Goal: Book appointment/travel/reservation

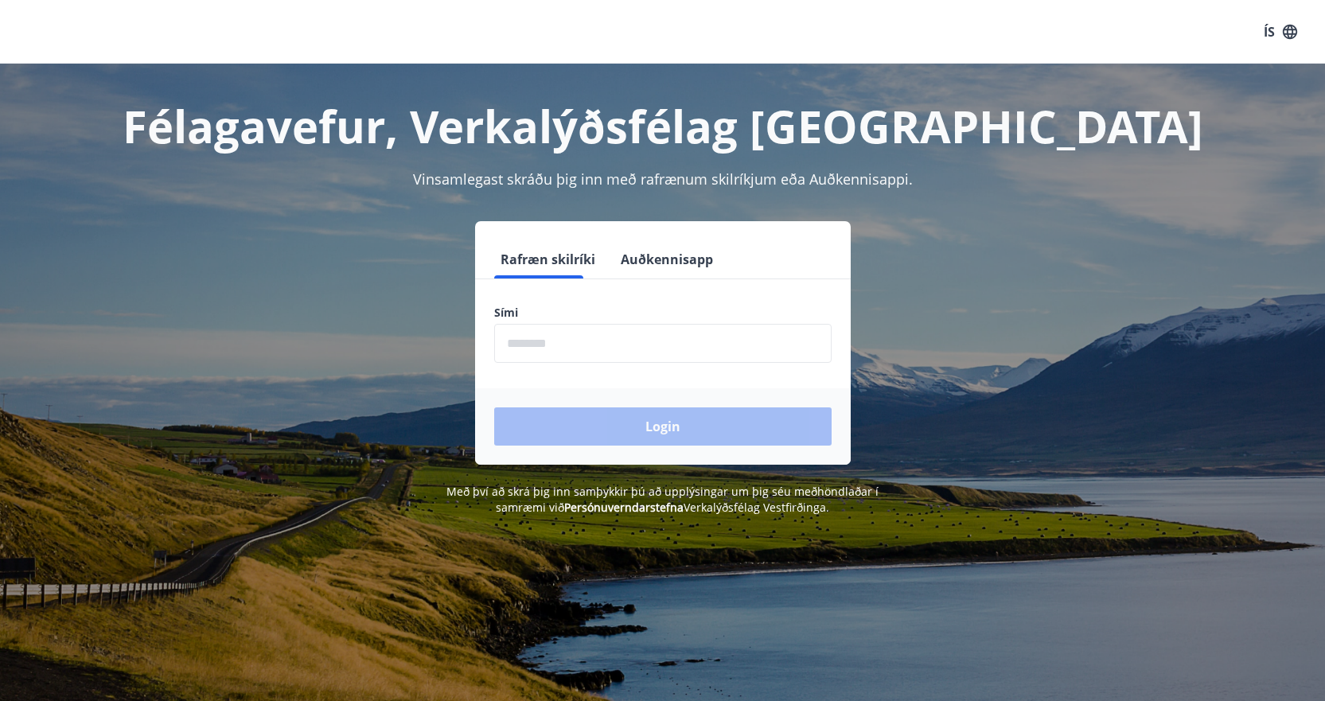
click at [641, 353] on input "phone" at bounding box center [662, 343] width 337 height 39
type input "********"
click at [494, 407] on button "Login" at bounding box center [662, 426] width 337 height 38
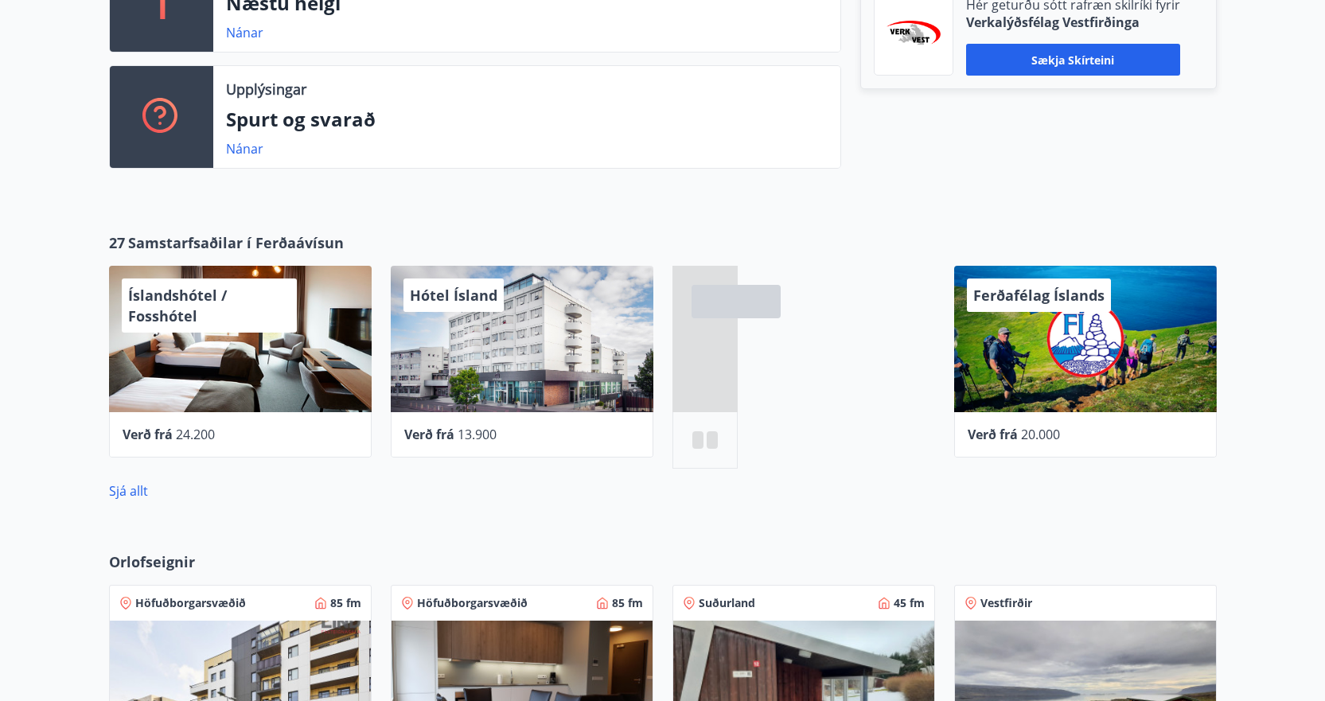
scroll to position [398, 0]
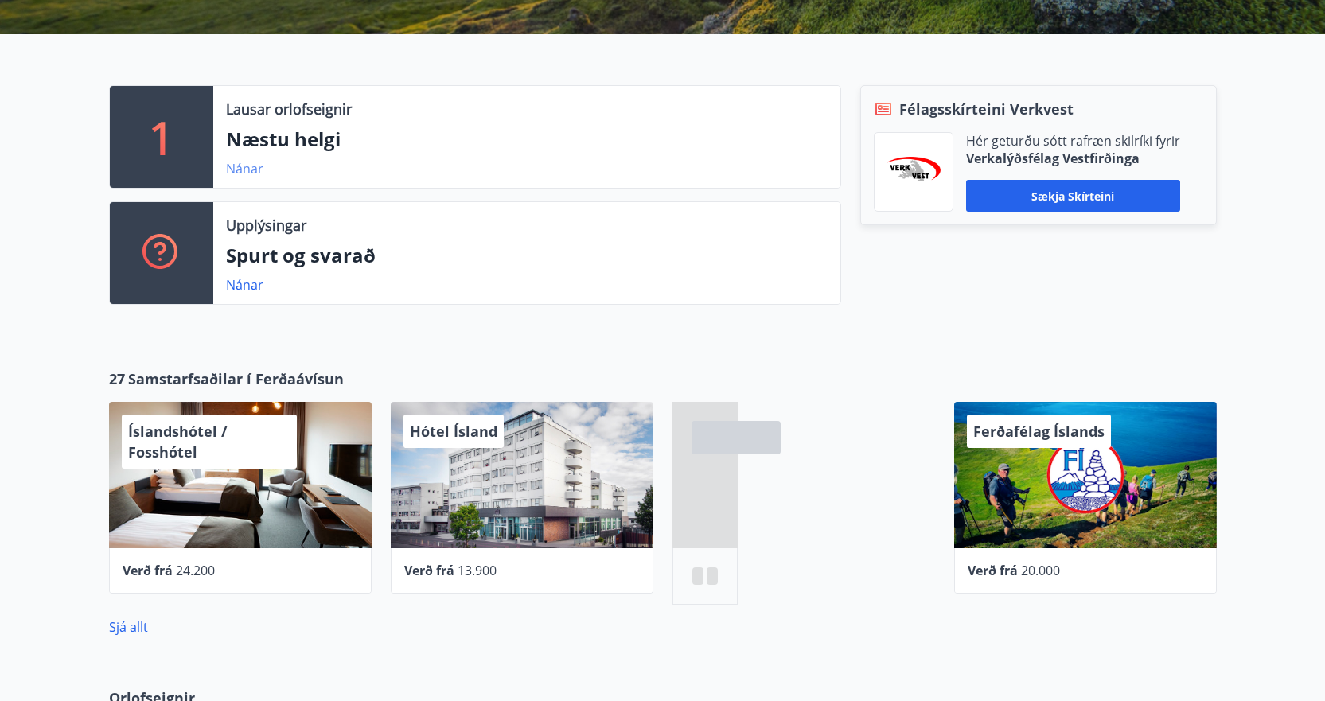
click at [239, 172] on link "Nánar" at bounding box center [244, 169] width 37 height 18
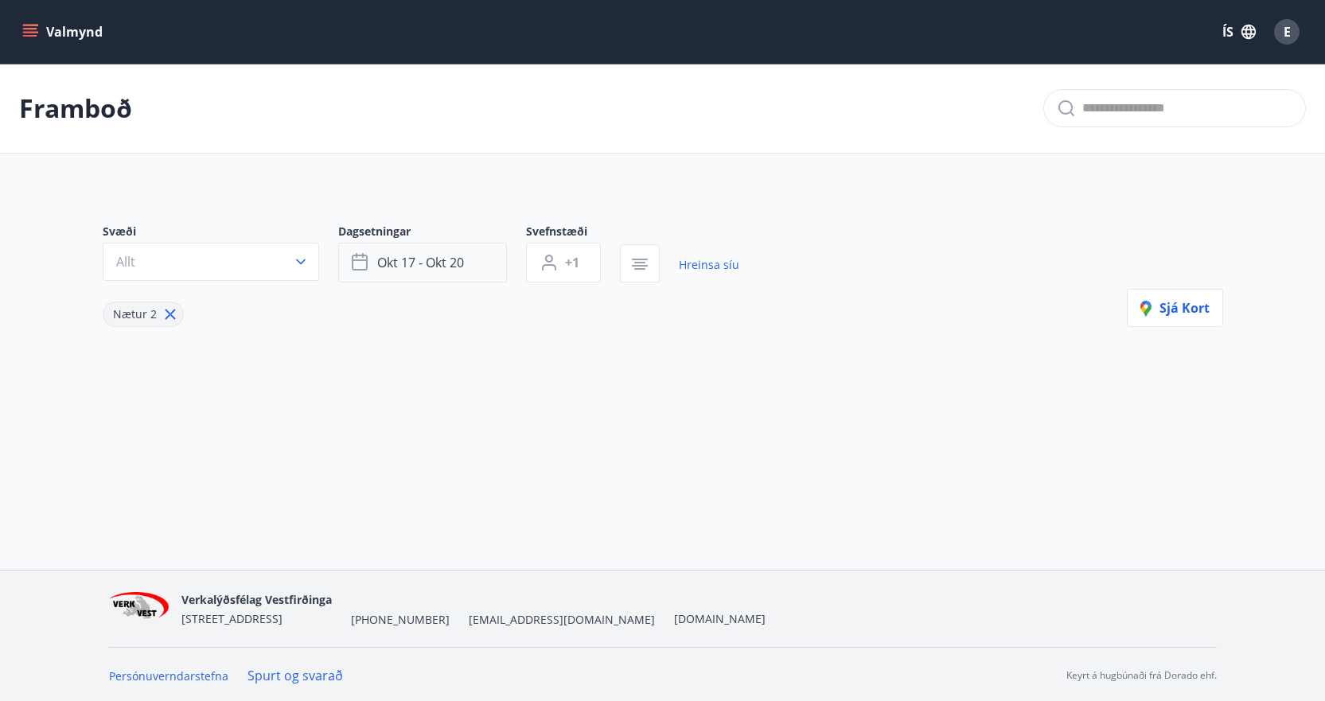
click at [443, 253] on button "okt 17 - okt 20" at bounding box center [422, 263] width 169 height 40
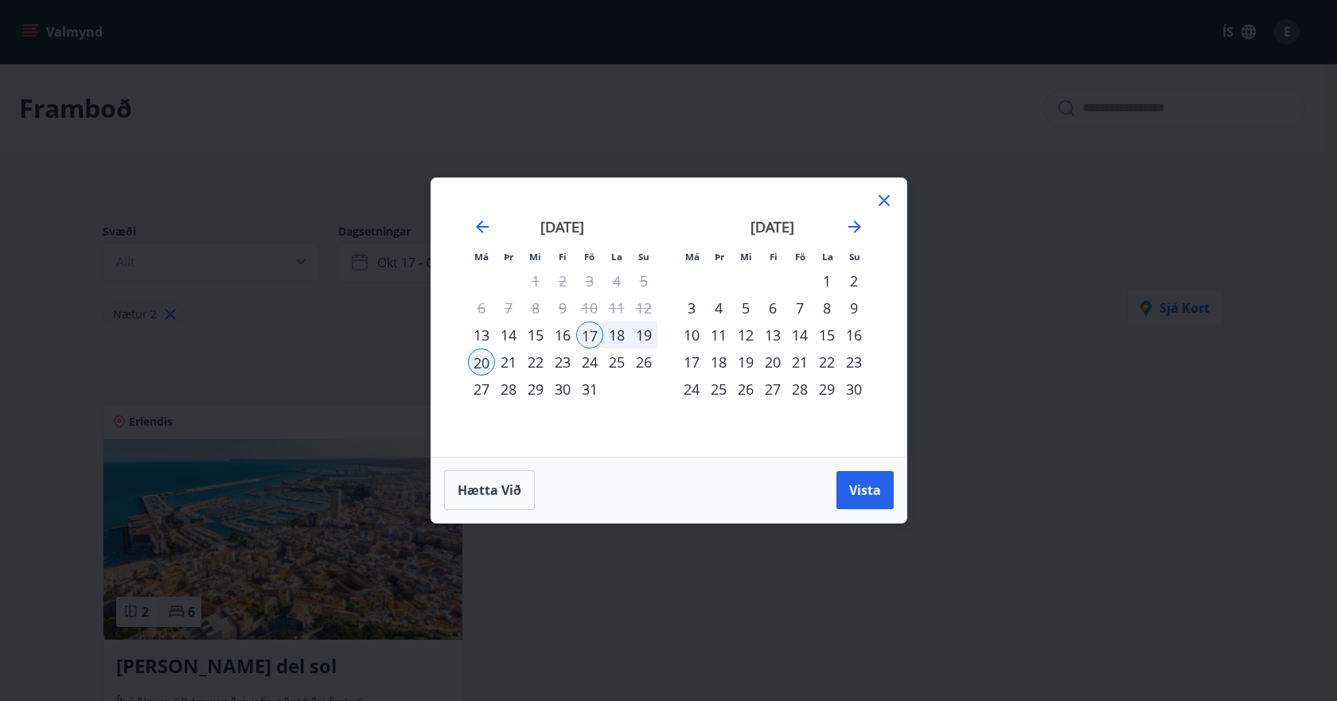
click at [533, 361] on div "22" at bounding box center [535, 361] width 27 height 27
click at [646, 364] on div "26" at bounding box center [643, 361] width 27 height 27
click at [857, 491] on span "Vista" at bounding box center [865, 490] width 32 height 18
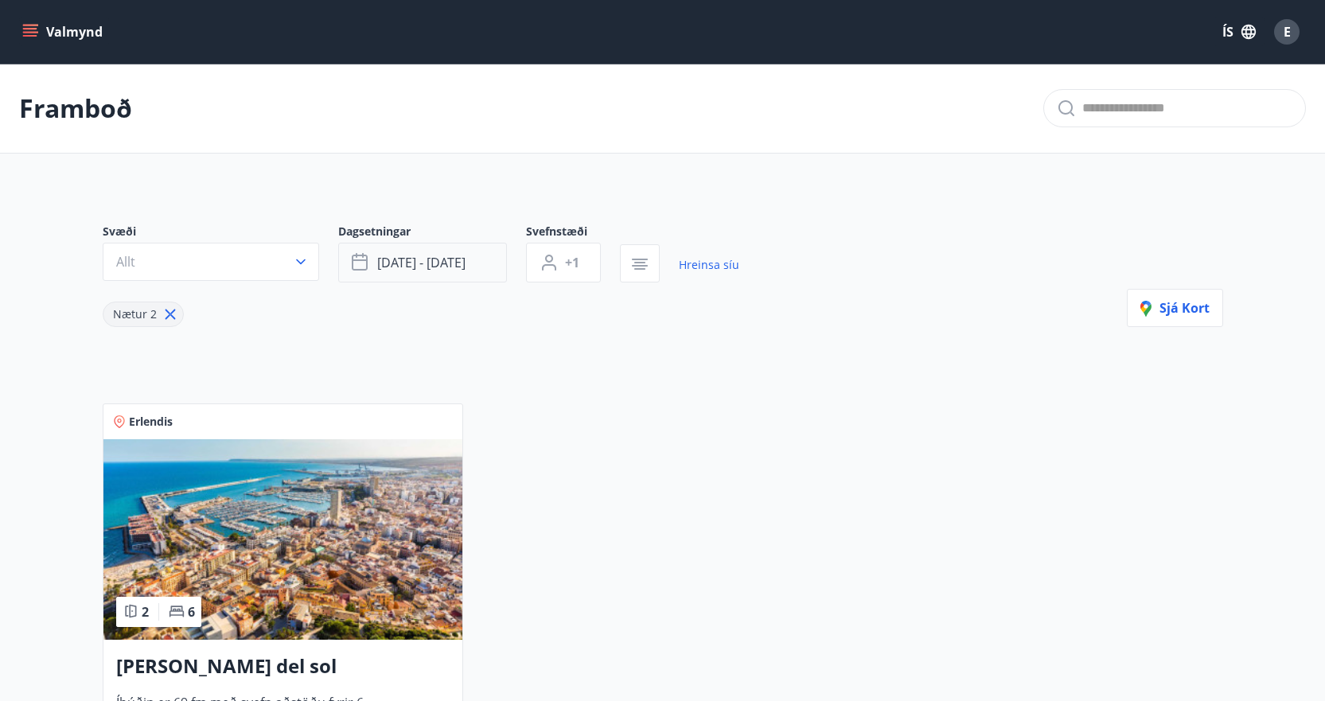
click at [419, 265] on span "okt 22 - okt 26" at bounding box center [421, 263] width 88 height 18
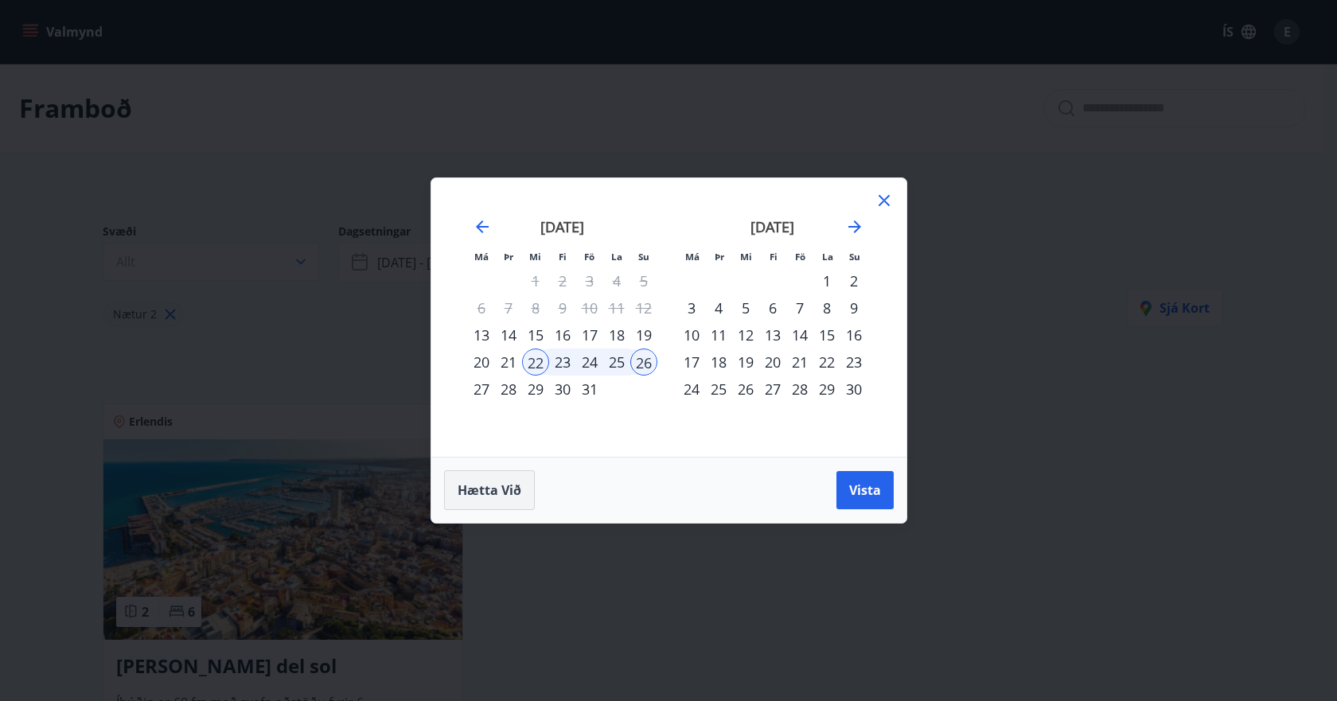
click at [501, 505] on button "Hætta við" at bounding box center [489, 490] width 91 height 40
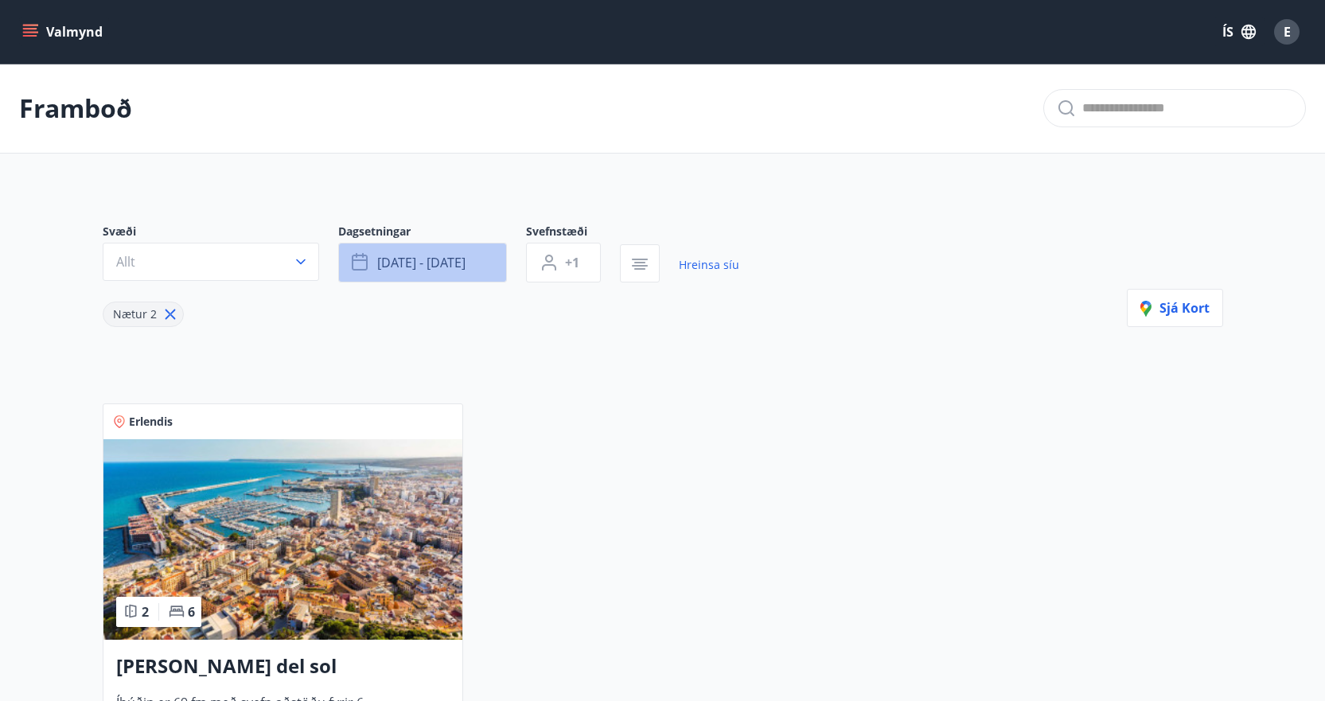
click at [446, 267] on span "okt 22 - okt 26" at bounding box center [421, 263] width 88 height 18
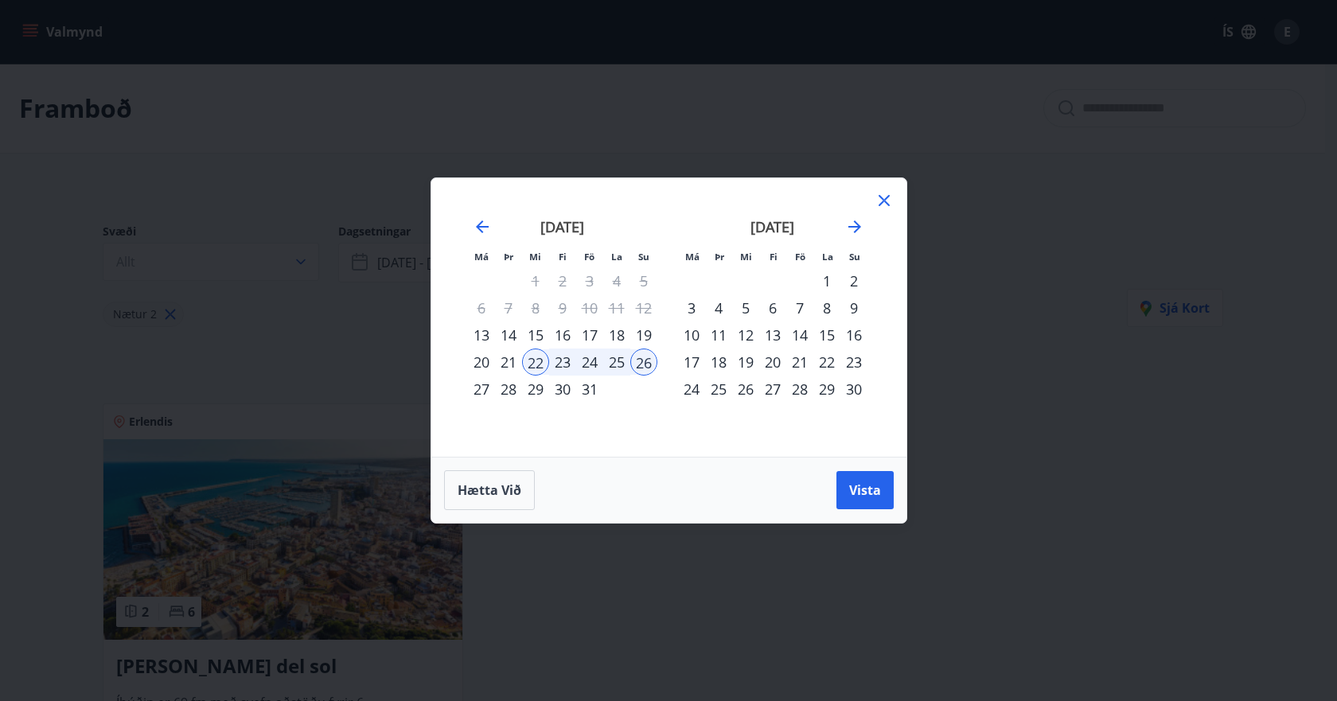
click at [540, 360] on div "22" at bounding box center [535, 361] width 27 height 27
click at [535, 384] on div "29" at bounding box center [535, 389] width 27 height 27
click at [890, 483] on button "Vista" at bounding box center [864, 490] width 57 height 38
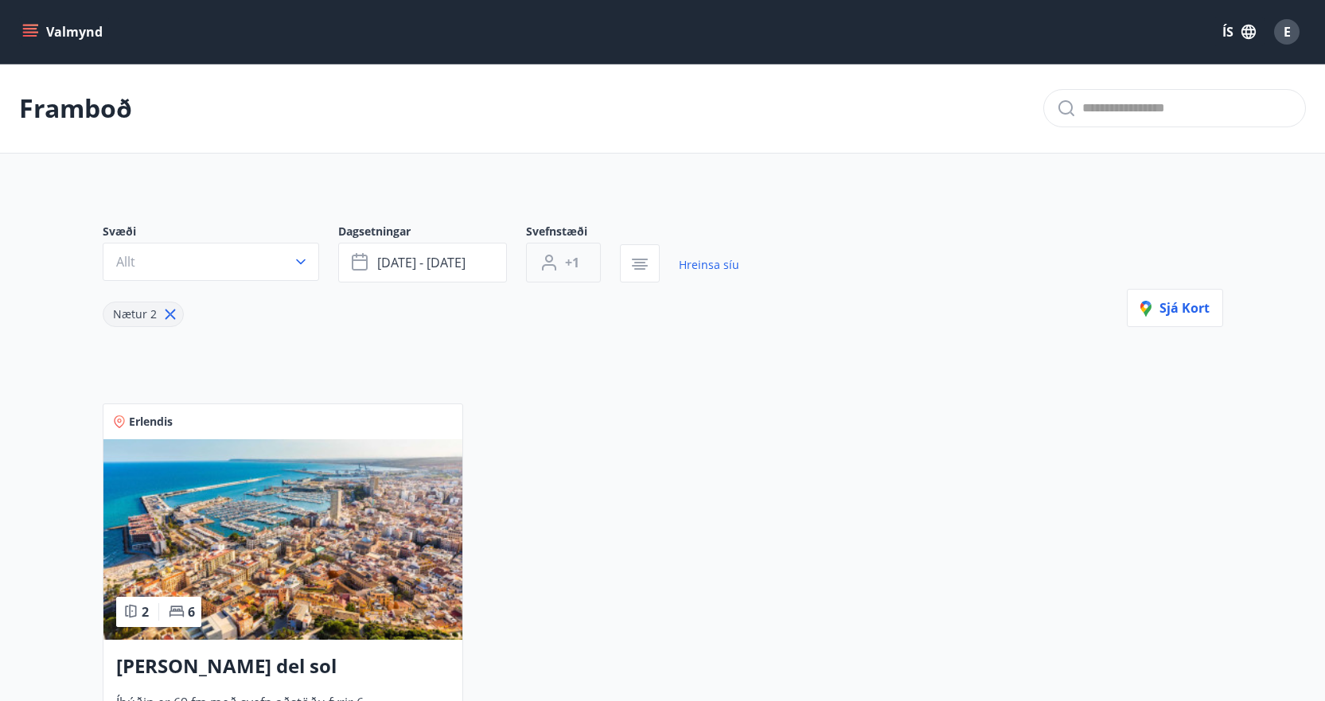
click at [574, 271] on button "+1" at bounding box center [563, 263] width 75 height 40
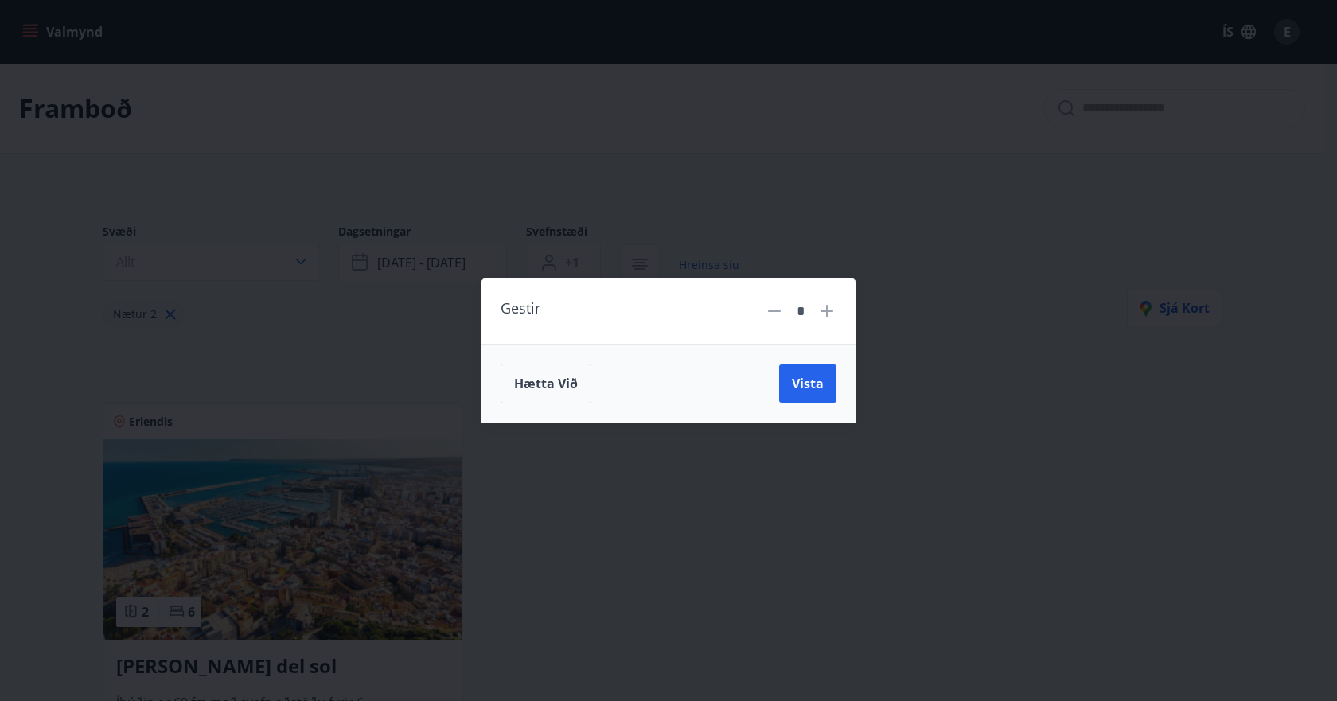
click at [650, 193] on div "Gestir * Hætta við Vista" at bounding box center [668, 350] width 1337 height 701
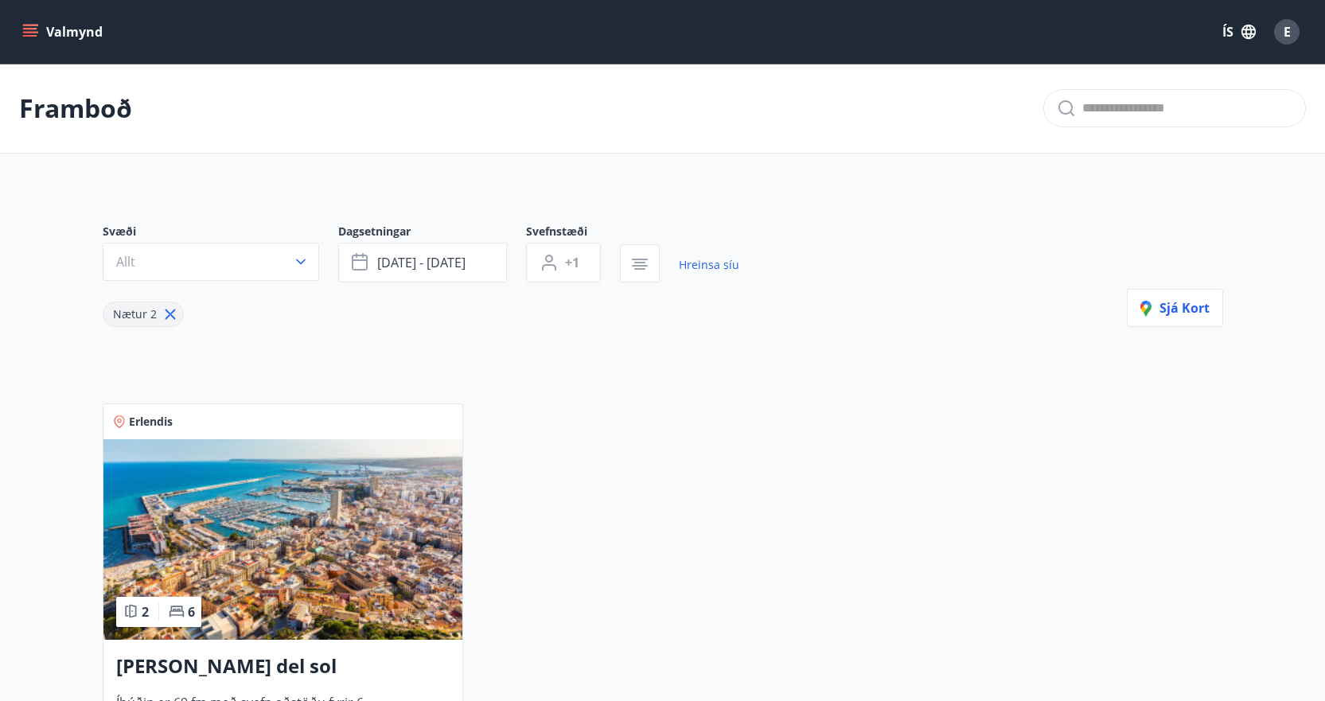
click at [172, 310] on icon at bounding box center [170, 314] width 10 height 10
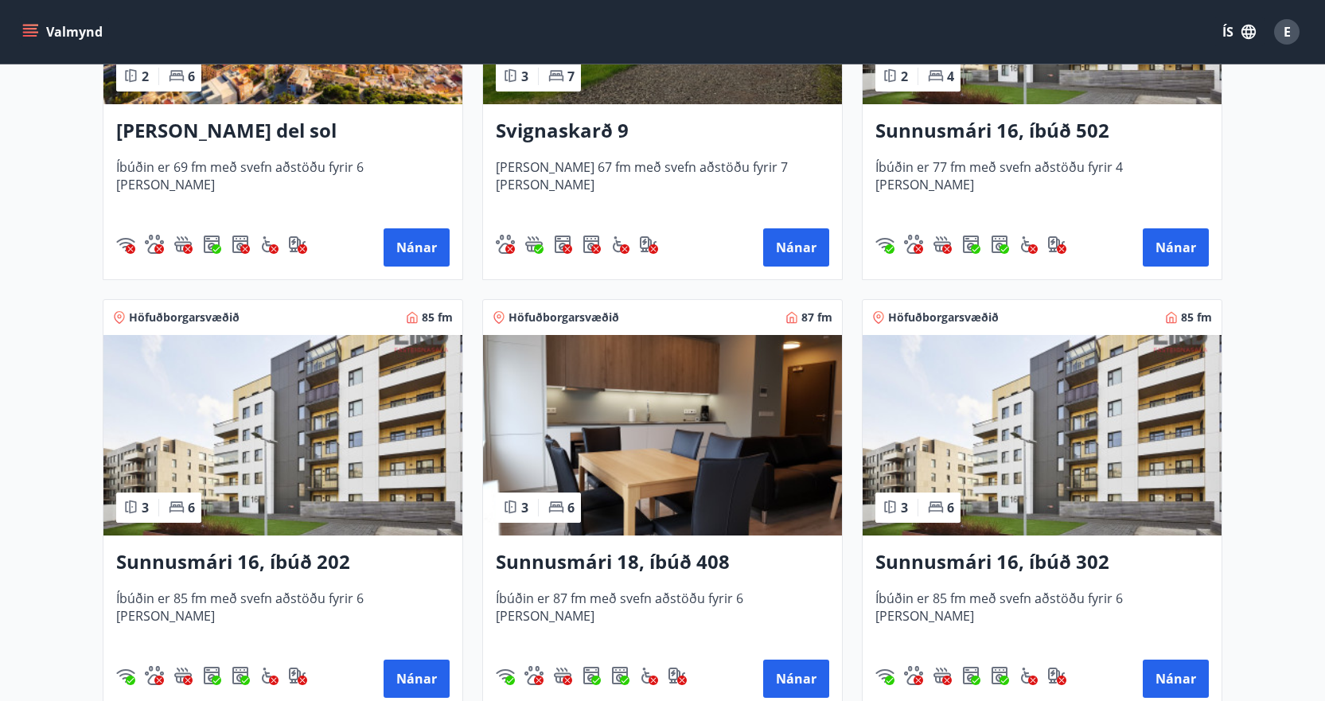
scroll to position [508, 0]
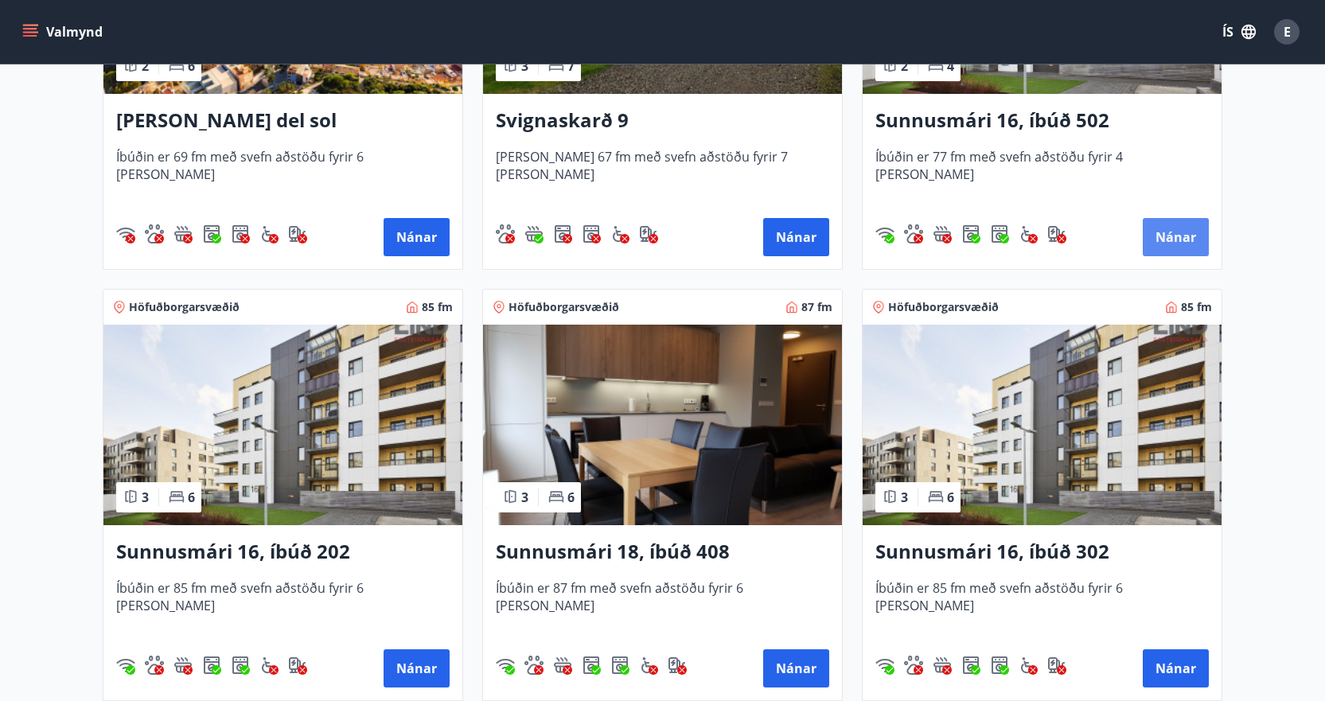
click at [1175, 241] on button "Nánar" at bounding box center [1176, 237] width 66 height 38
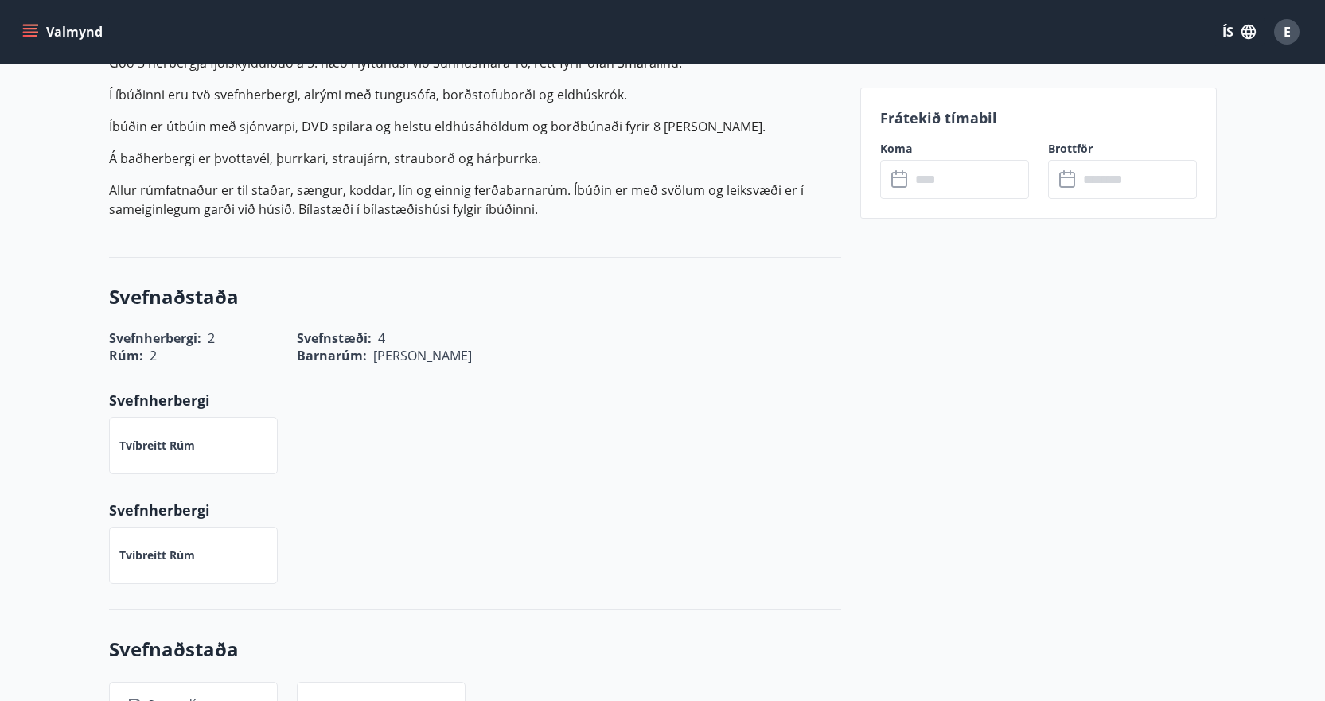
scroll to position [477, 0]
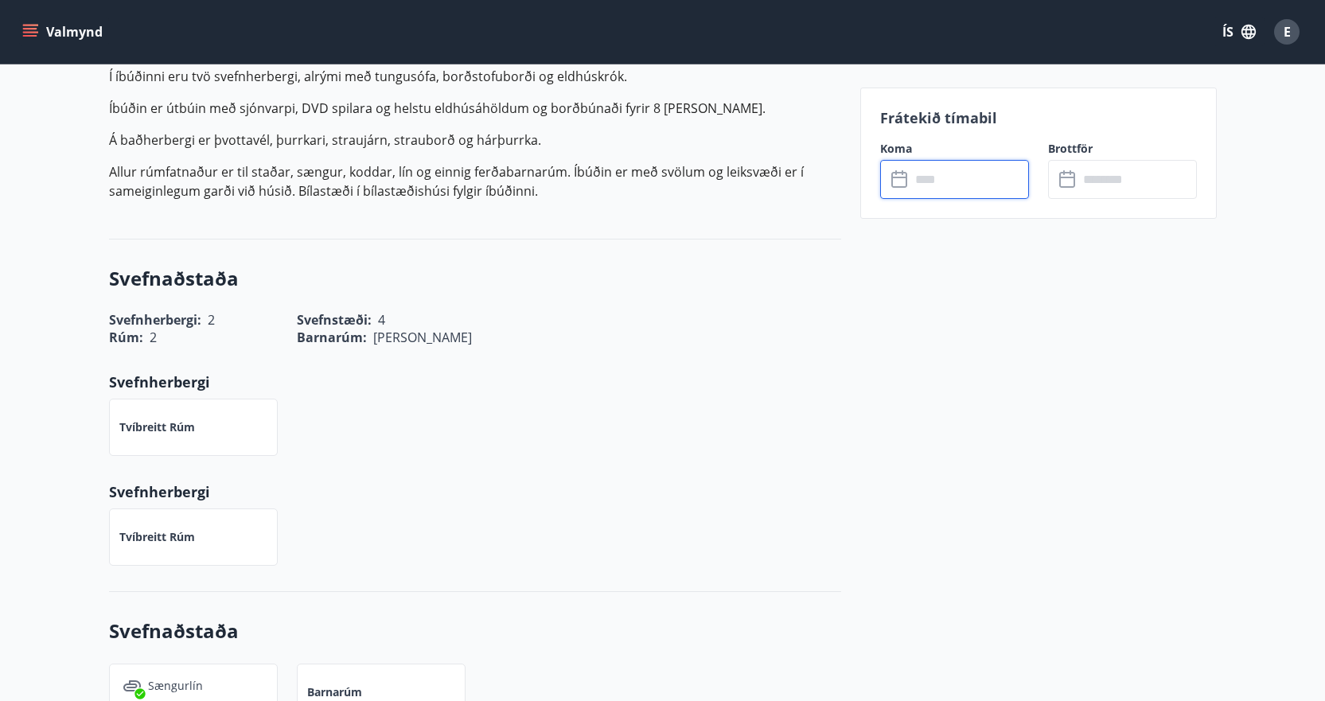
click at [966, 180] on input "text" at bounding box center [969, 179] width 119 height 39
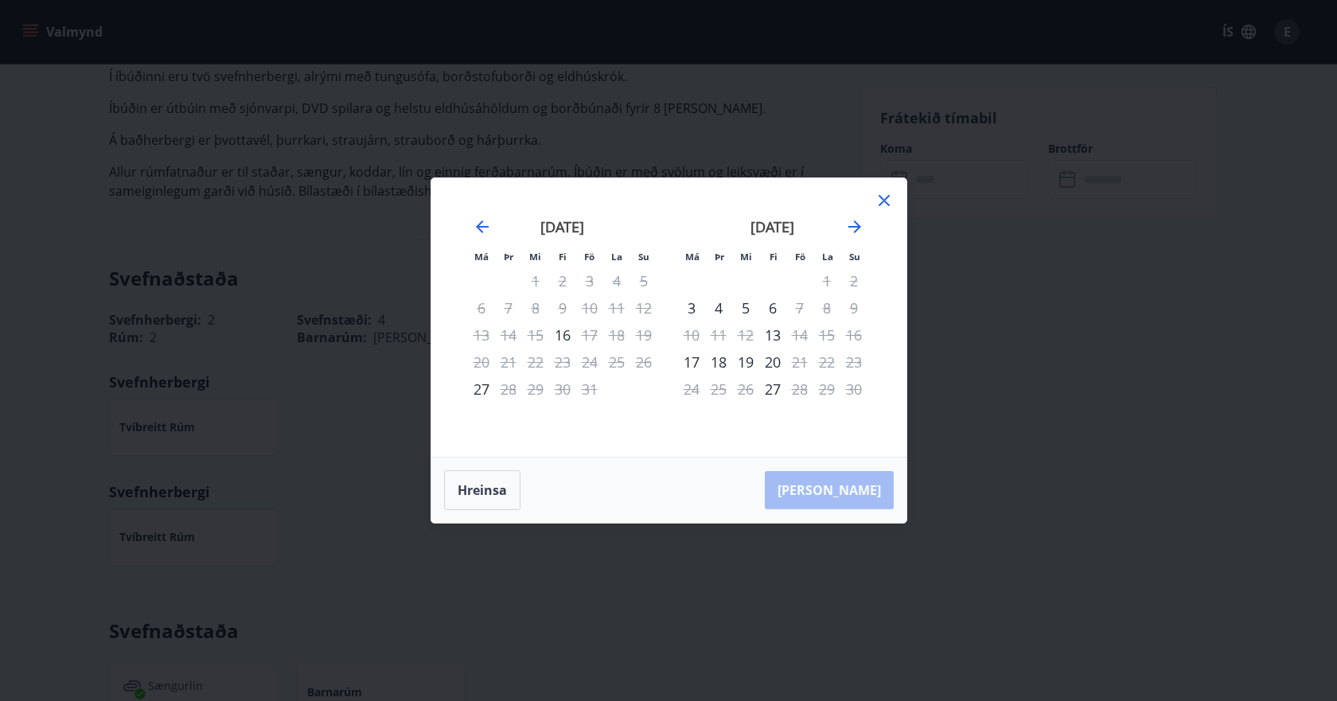
click at [881, 197] on icon at bounding box center [883, 200] width 19 height 19
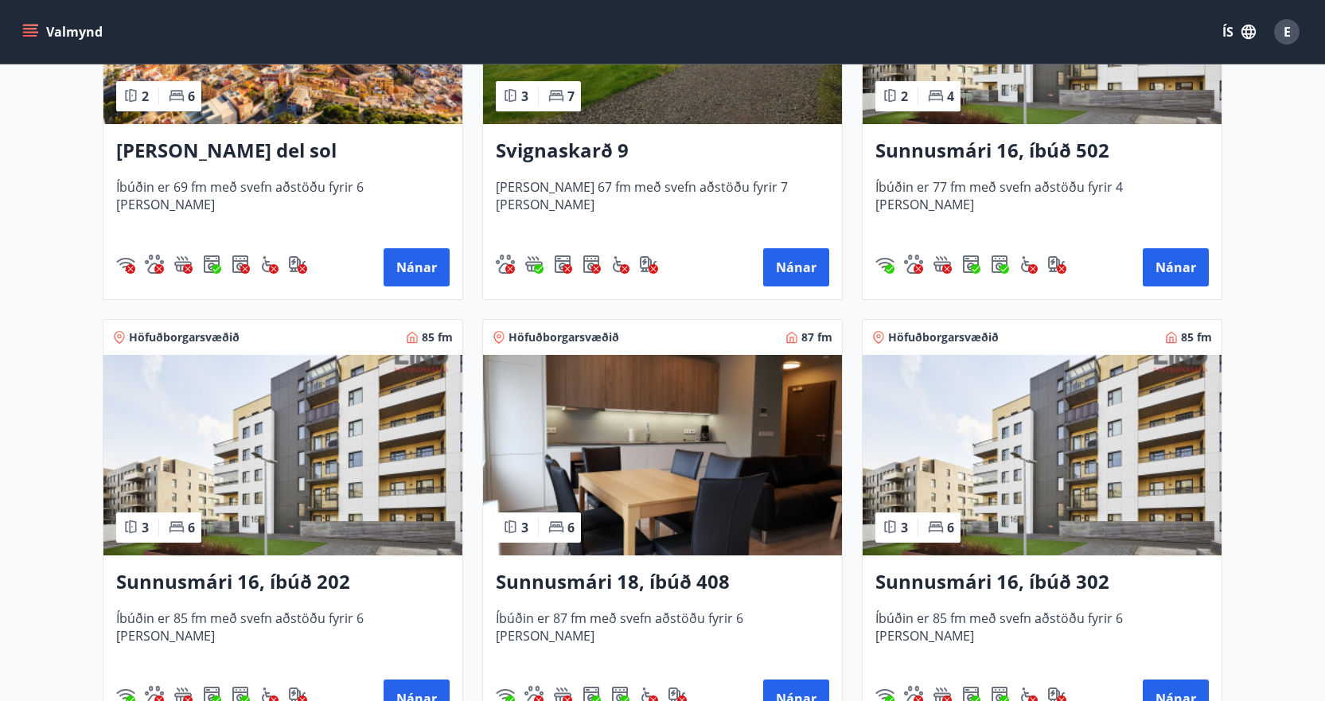
click at [352, 458] on img at bounding box center [282, 455] width 359 height 200
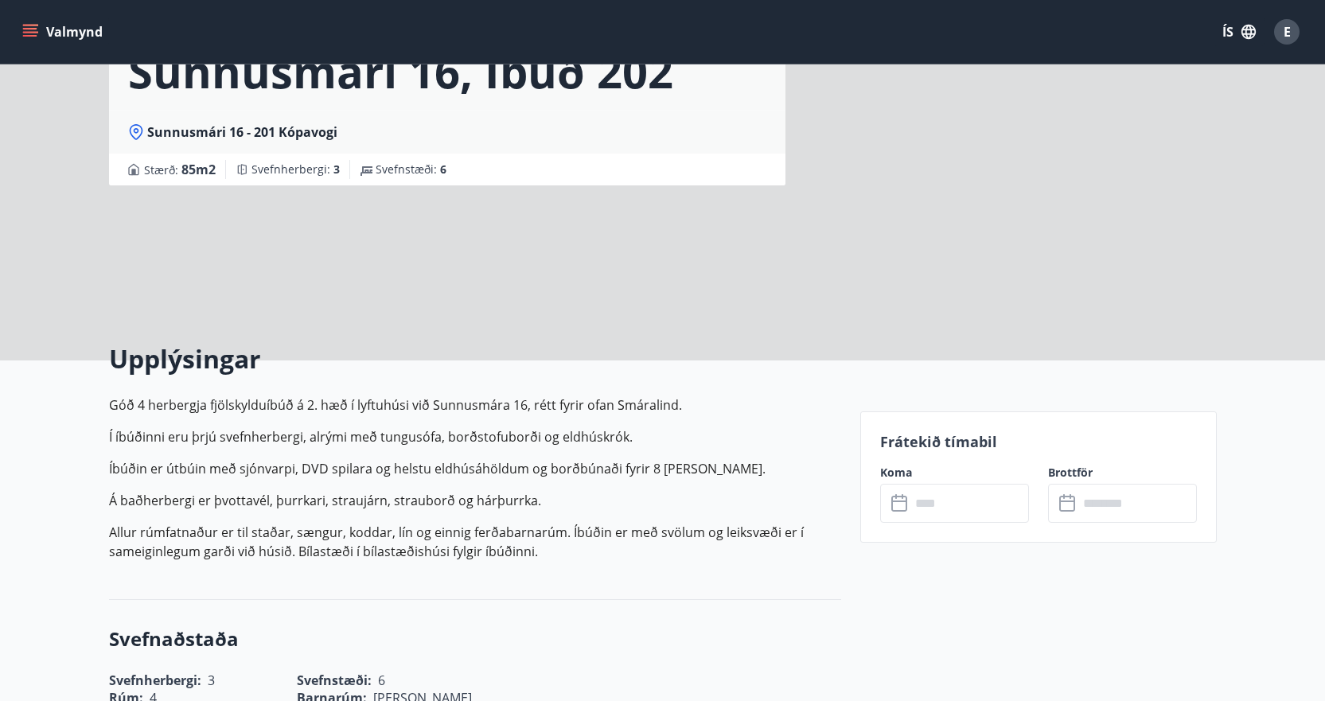
scroll to position [398, 0]
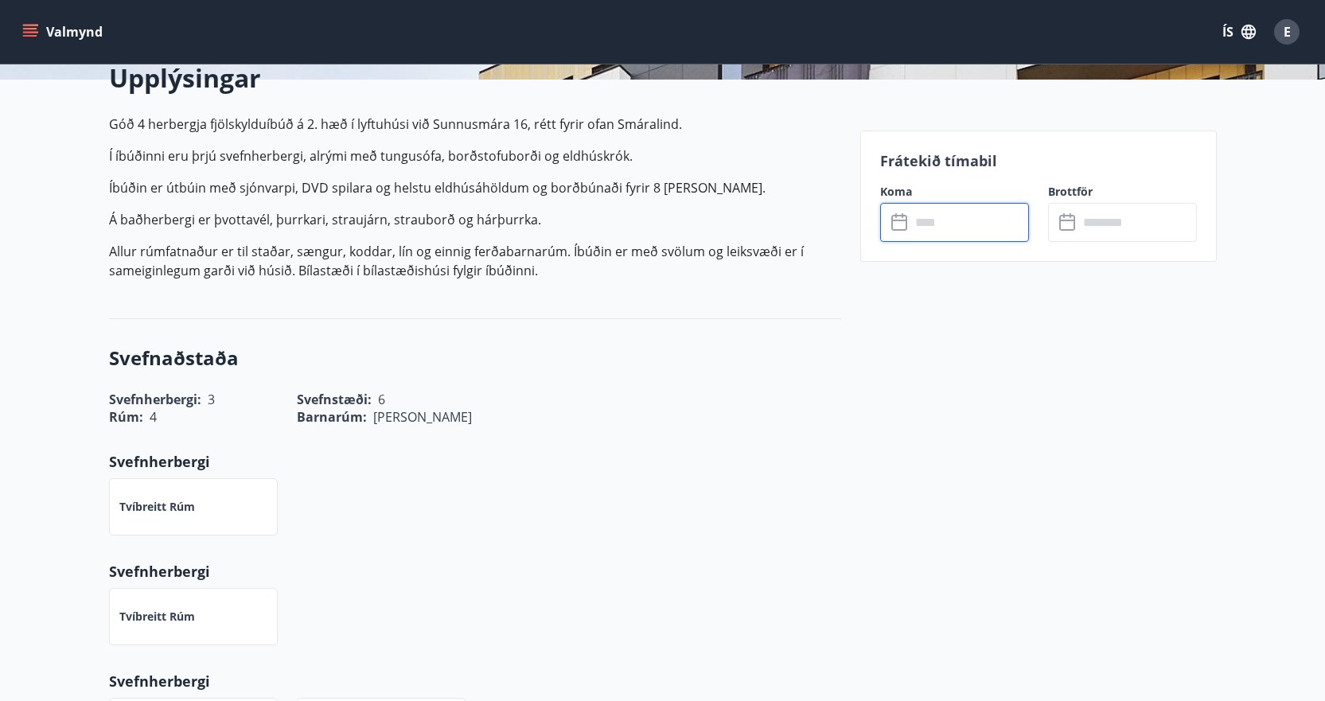
click at [960, 221] on input "text" at bounding box center [969, 222] width 119 height 39
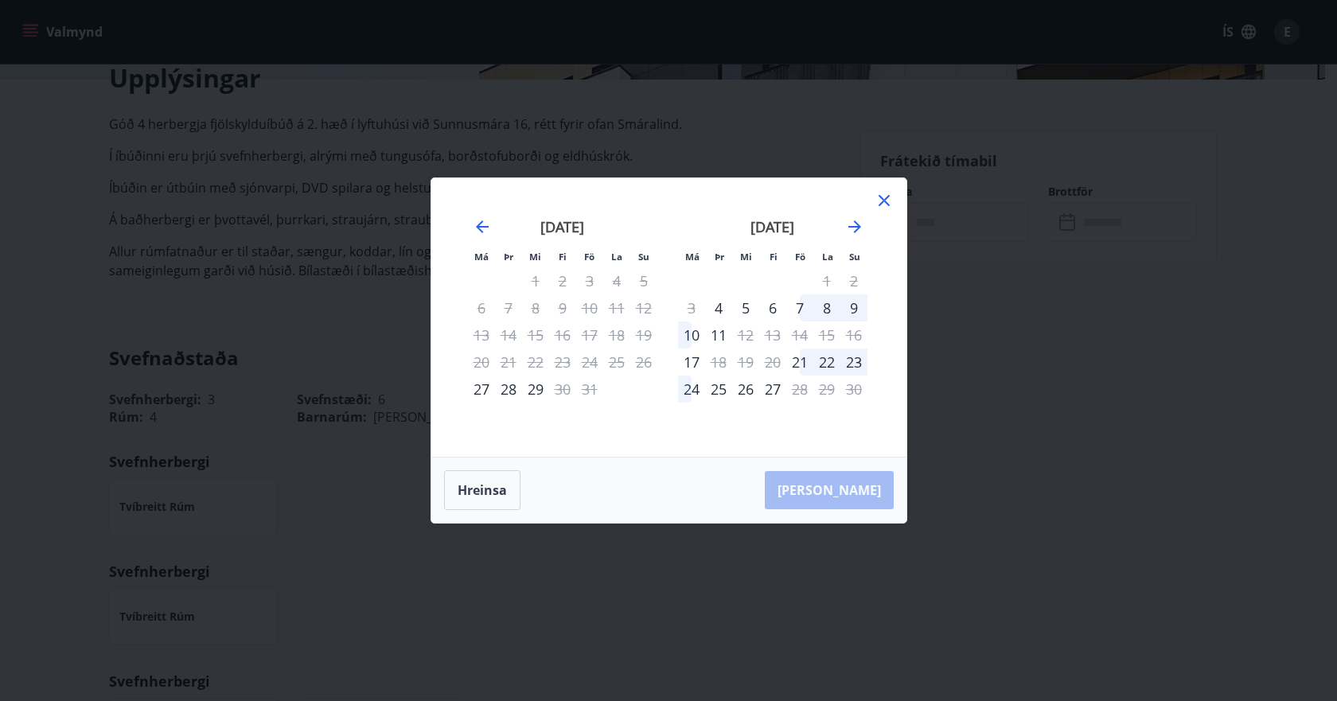
click at [883, 202] on icon at bounding box center [883, 200] width 19 height 19
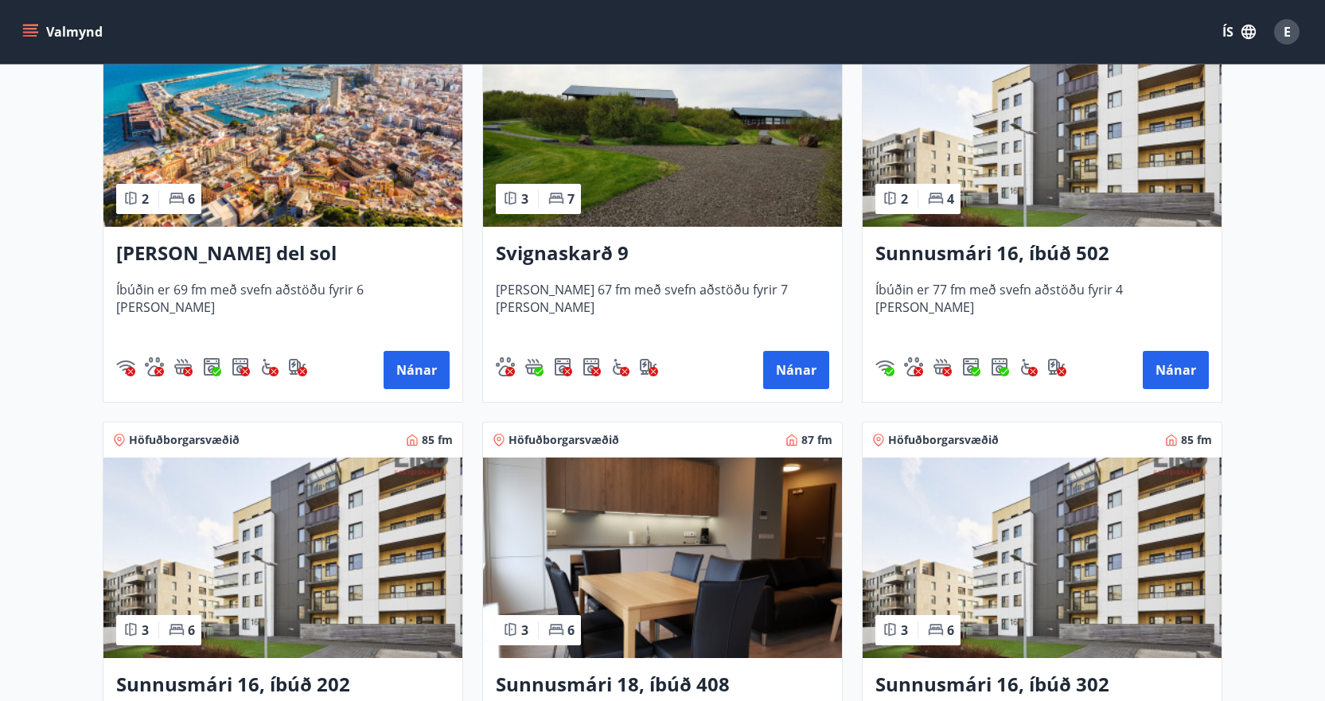
scroll to position [477, 0]
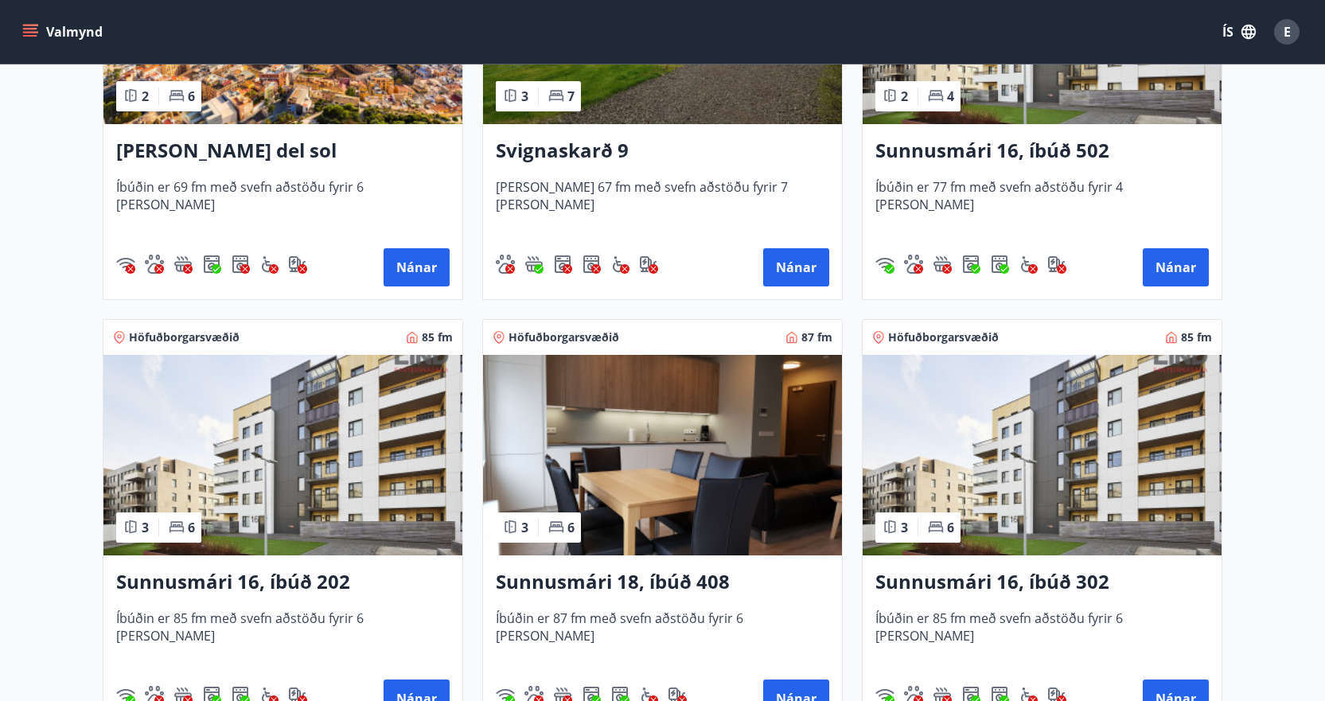
click at [736, 435] on img at bounding box center [662, 455] width 359 height 200
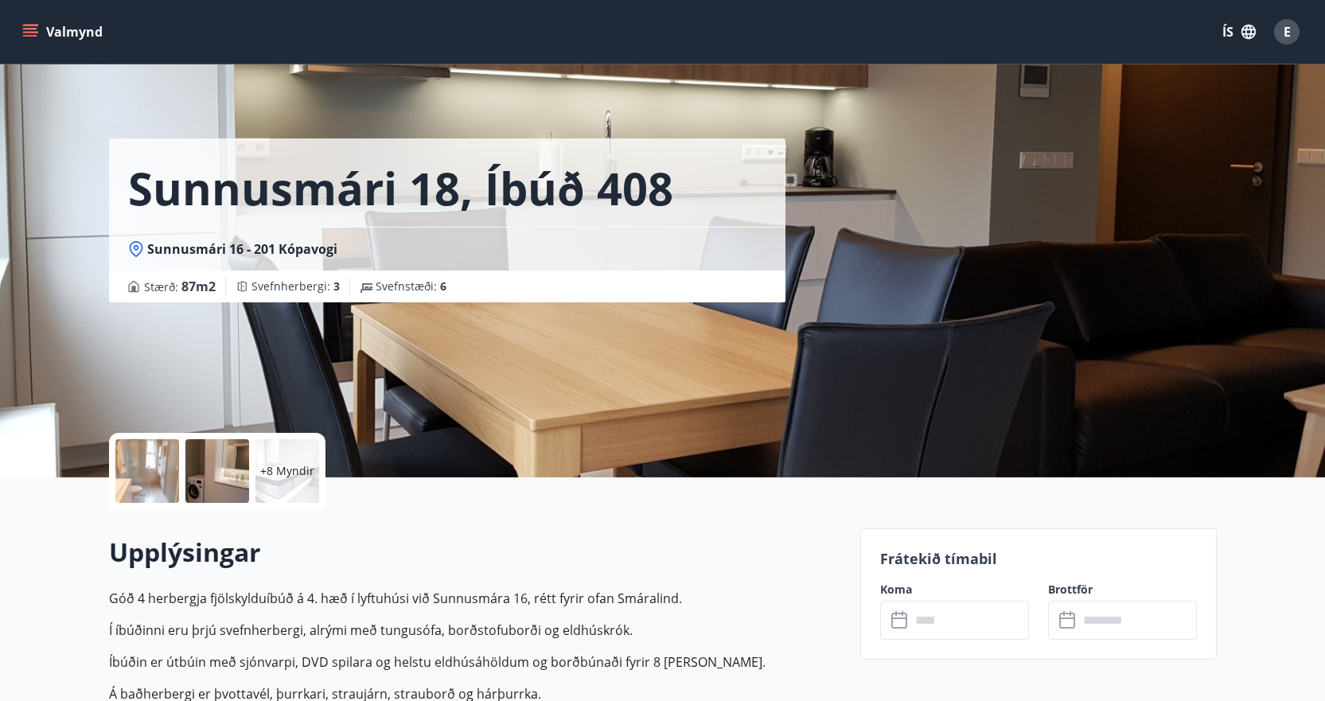
click at [923, 621] on input "text" at bounding box center [969, 620] width 119 height 39
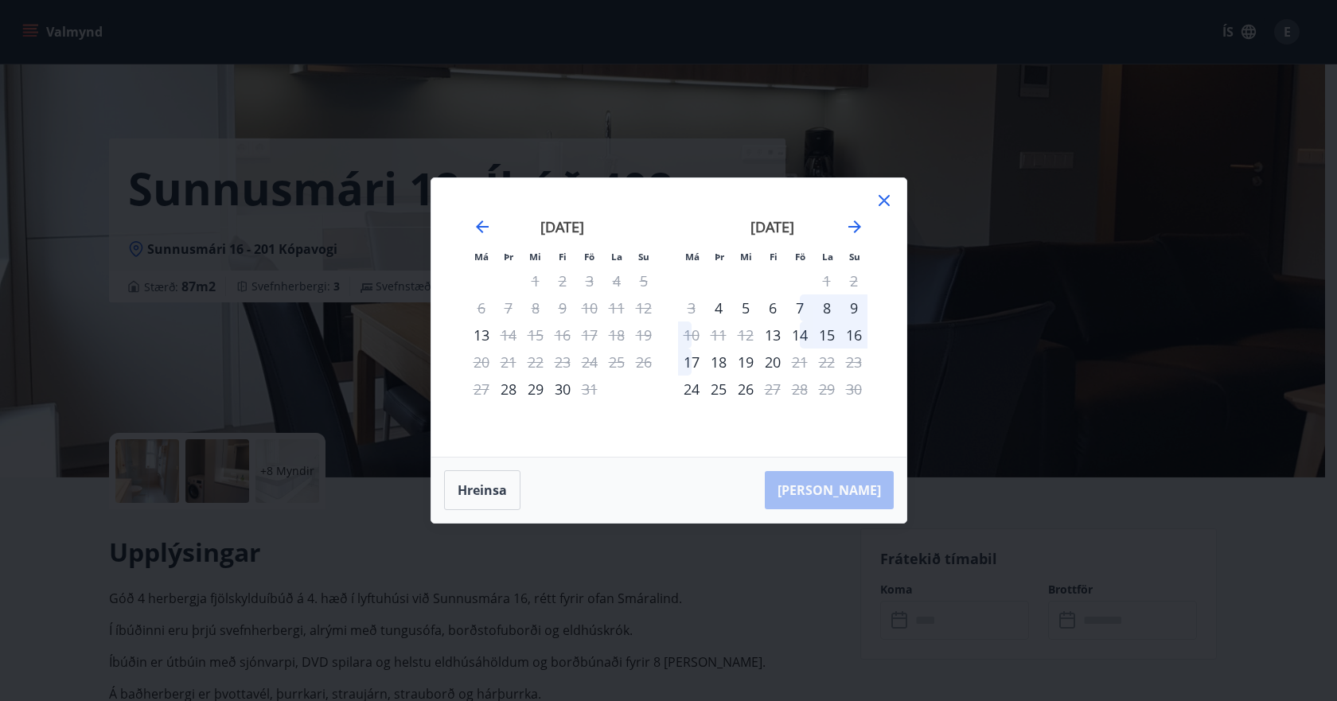
click at [889, 202] on icon at bounding box center [883, 200] width 19 height 19
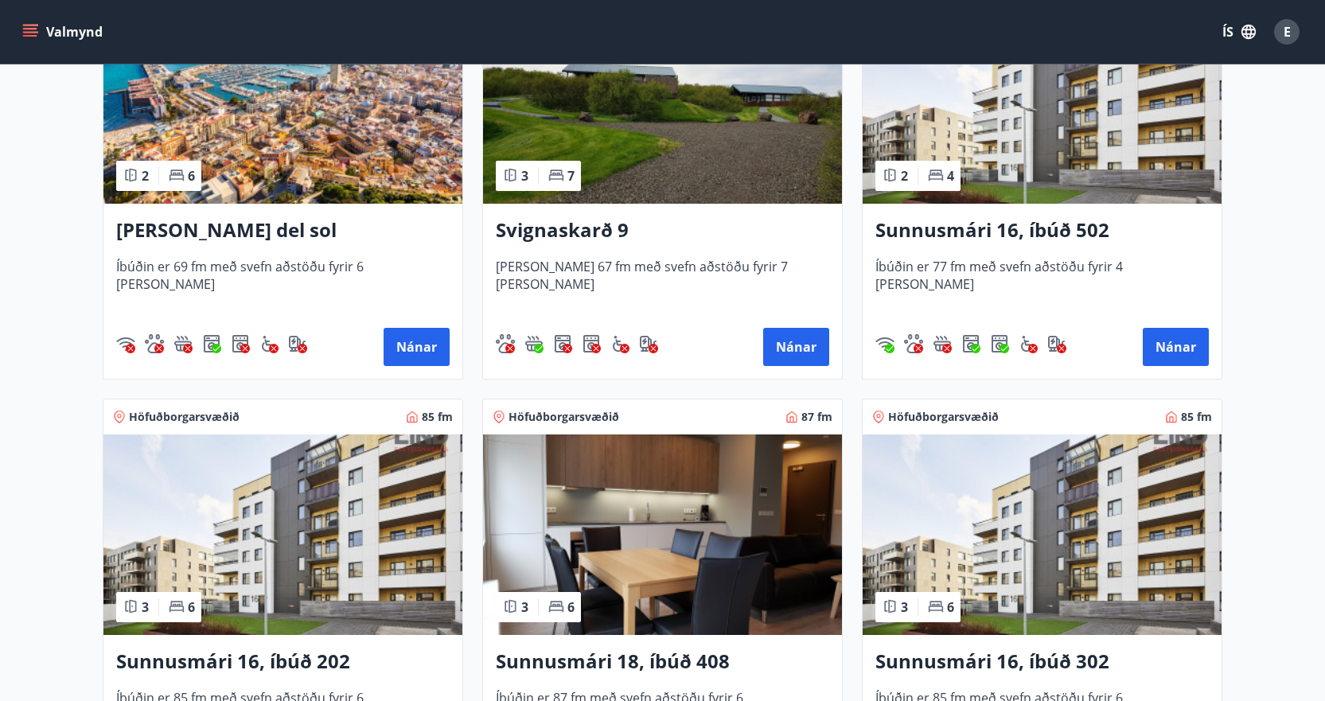
click at [1015, 484] on img at bounding box center [1041, 534] width 359 height 200
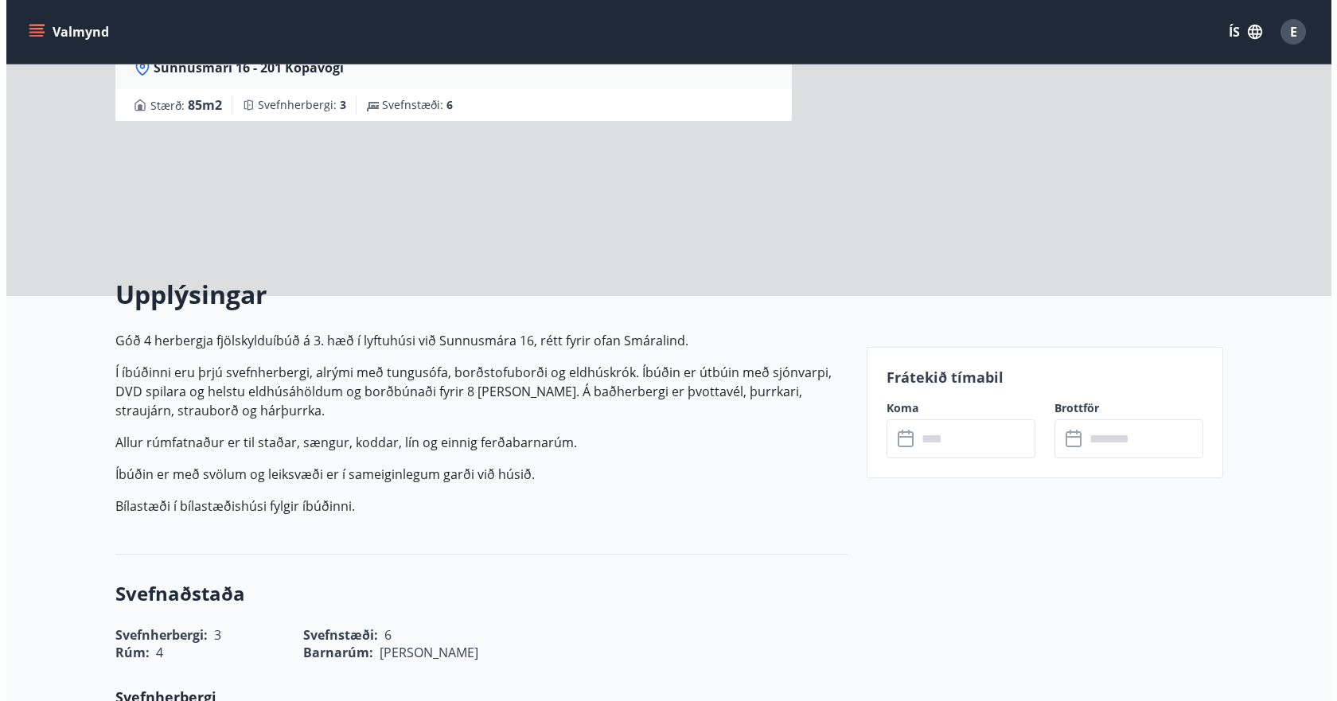
scroll to position [239, 0]
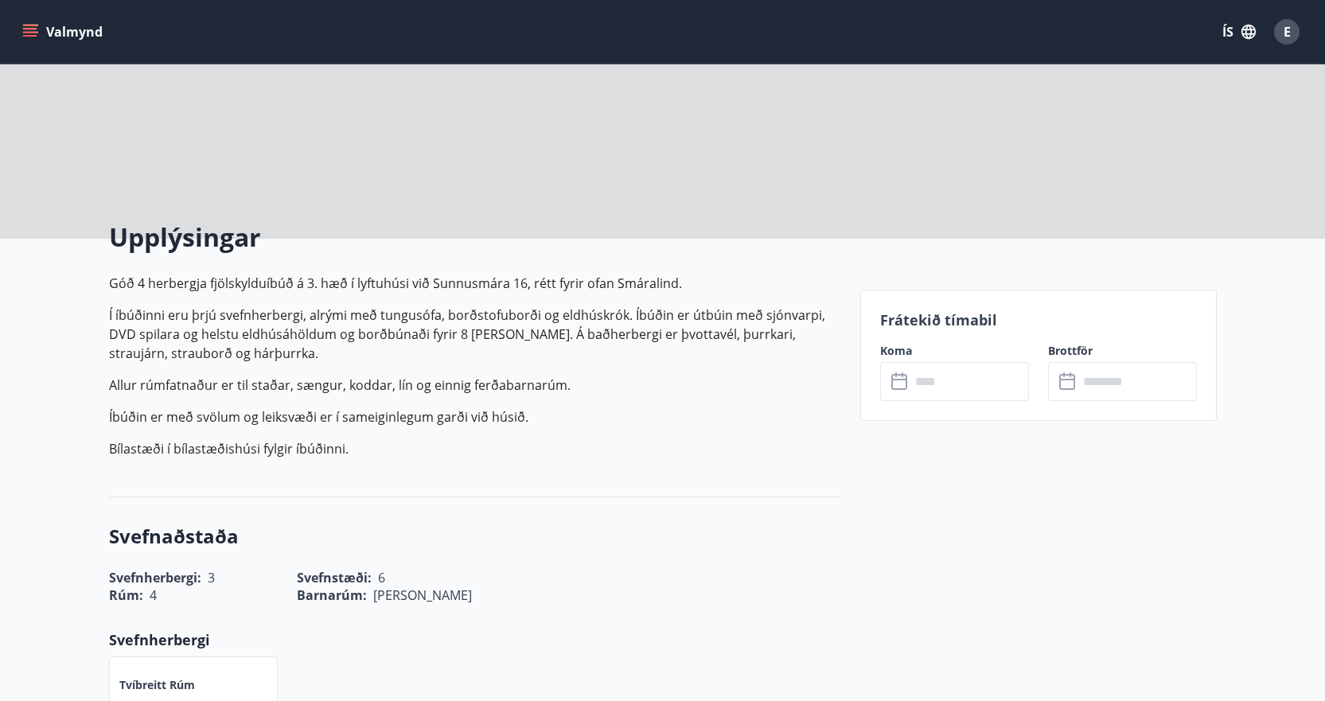
click at [964, 377] on input "text" at bounding box center [969, 381] width 119 height 39
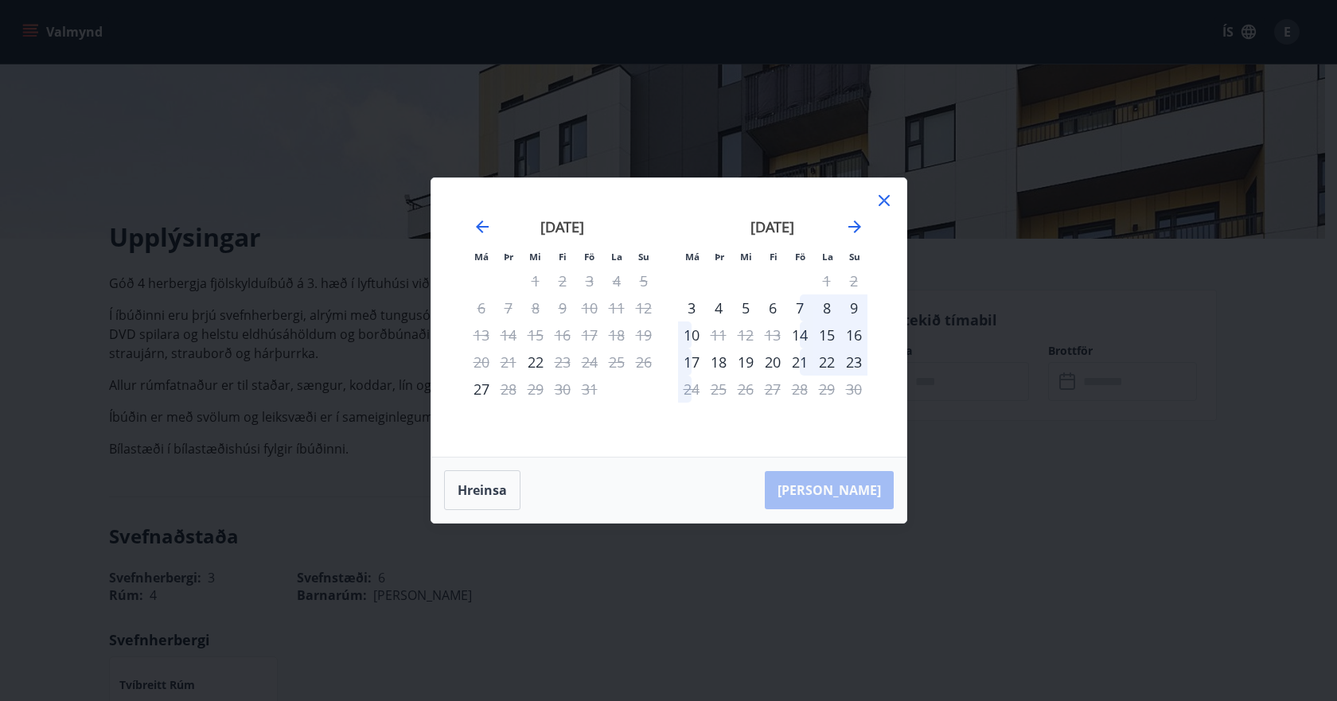
click at [884, 210] on div at bounding box center [883, 203] width 19 height 24
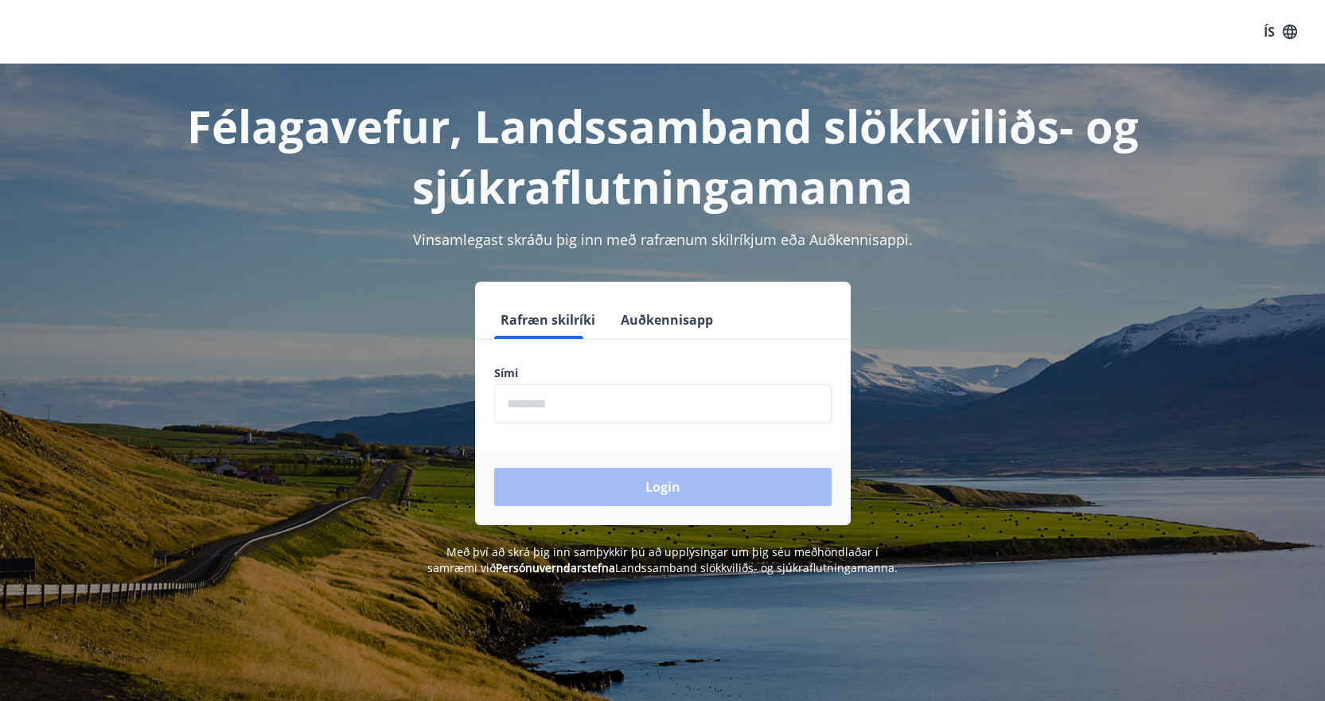
click at [633, 417] on input "phone" at bounding box center [662, 403] width 337 height 39
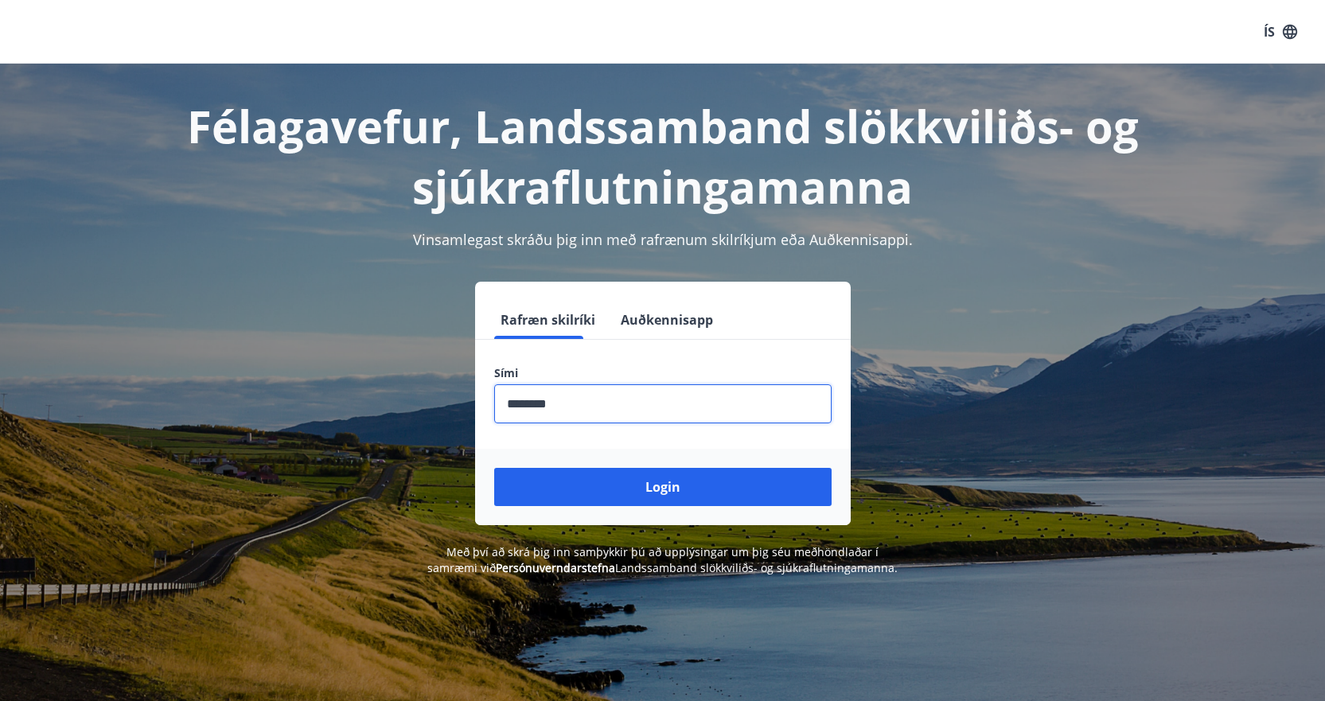
type input "********"
click at [494, 468] on button "Login" at bounding box center [662, 487] width 337 height 38
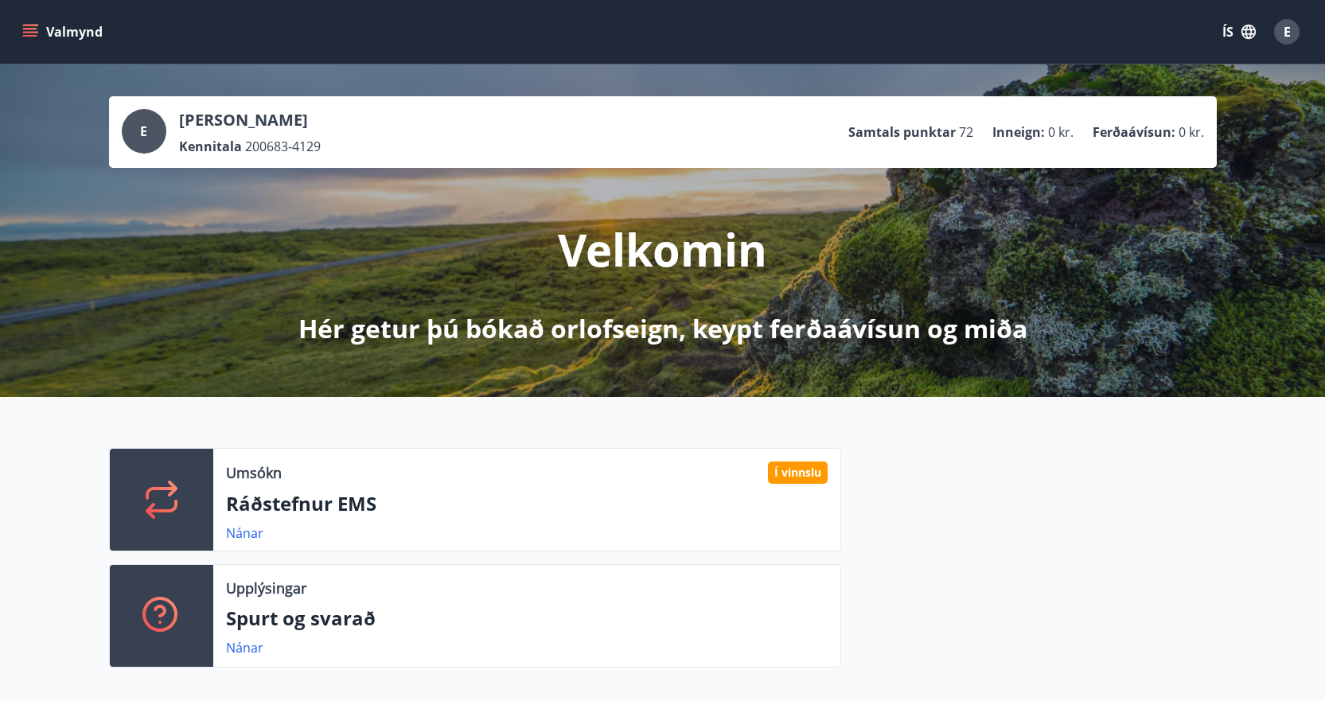
click at [52, 27] on button "Valmynd" at bounding box center [64, 32] width 90 height 29
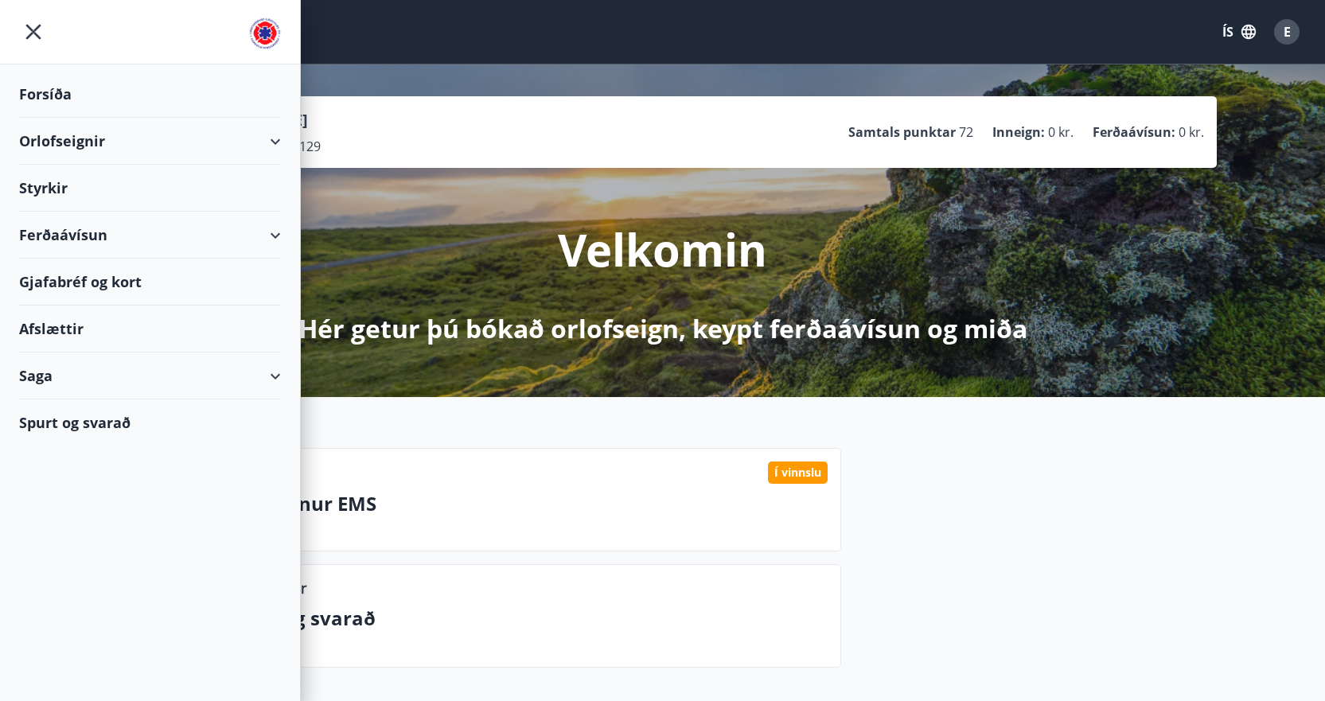
click at [54, 147] on div "Orlofseignir" at bounding box center [150, 141] width 262 height 47
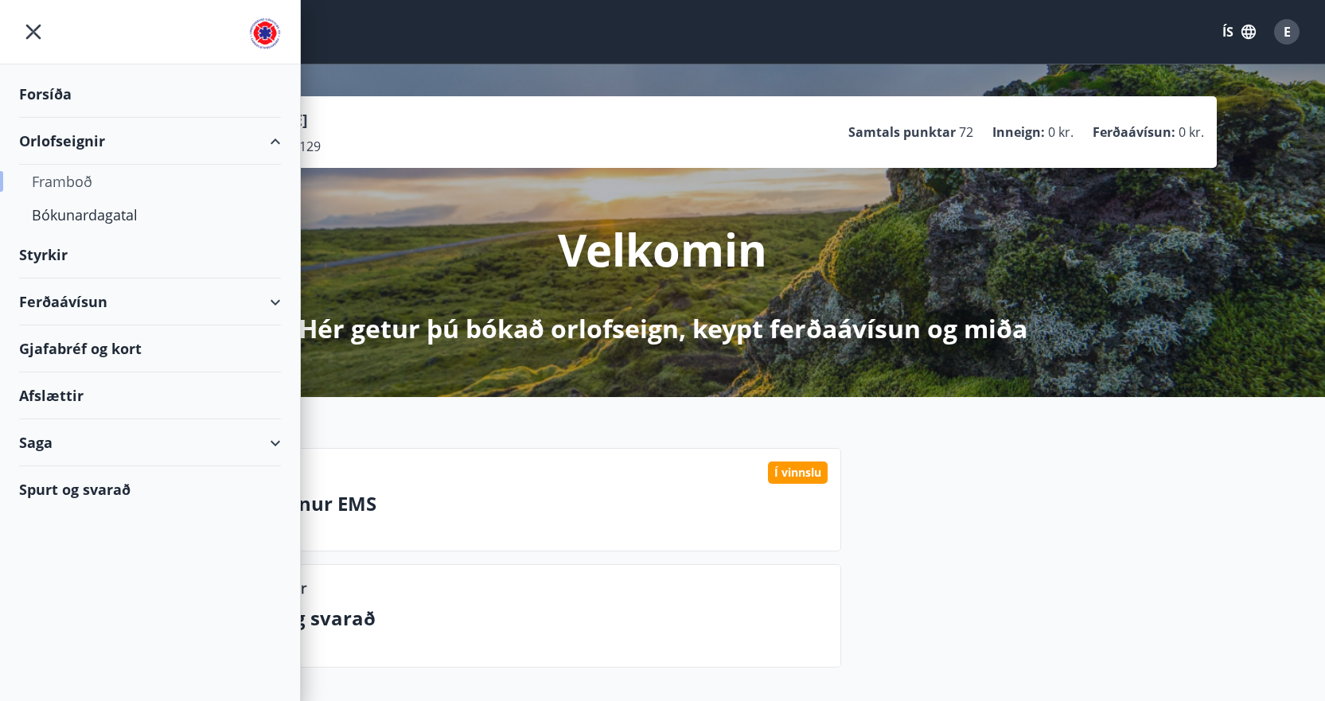
click at [72, 174] on div "Framboð" at bounding box center [150, 181] width 236 height 33
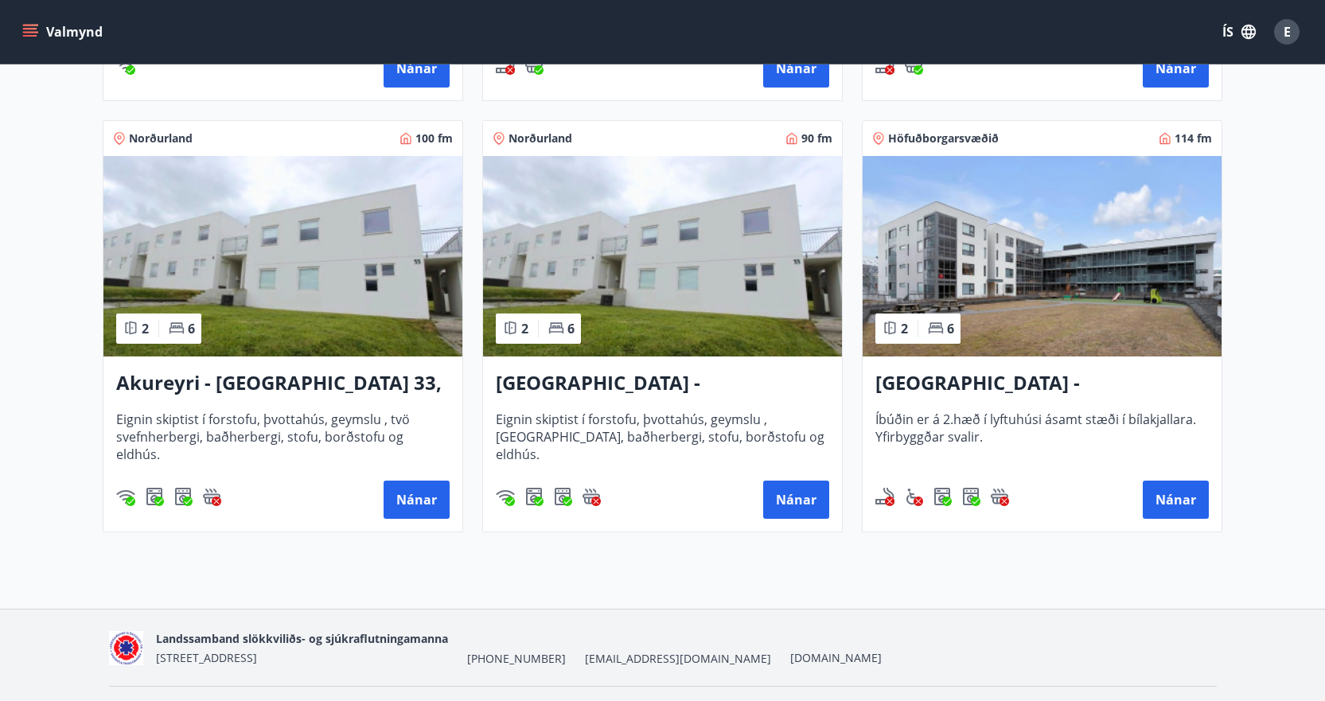
scroll to position [716, 0]
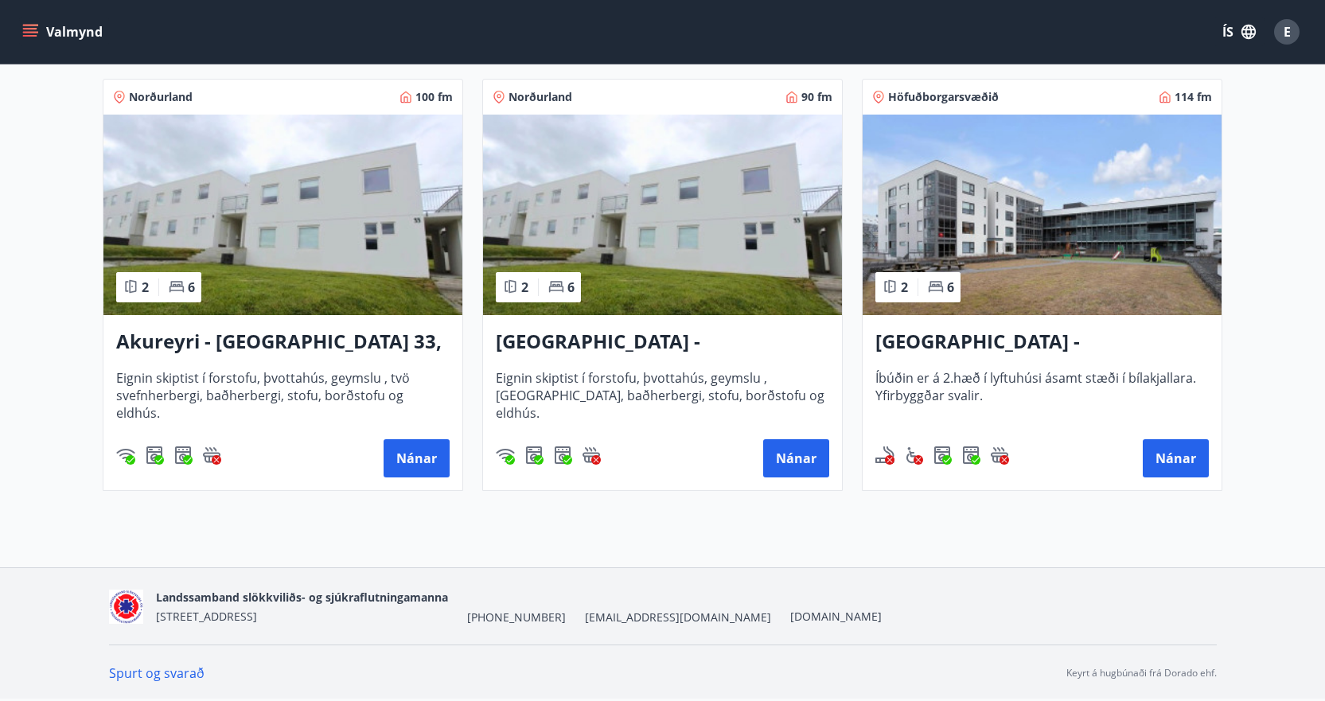
click at [1119, 260] on img at bounding box center [1041, 215] width 359 height 200
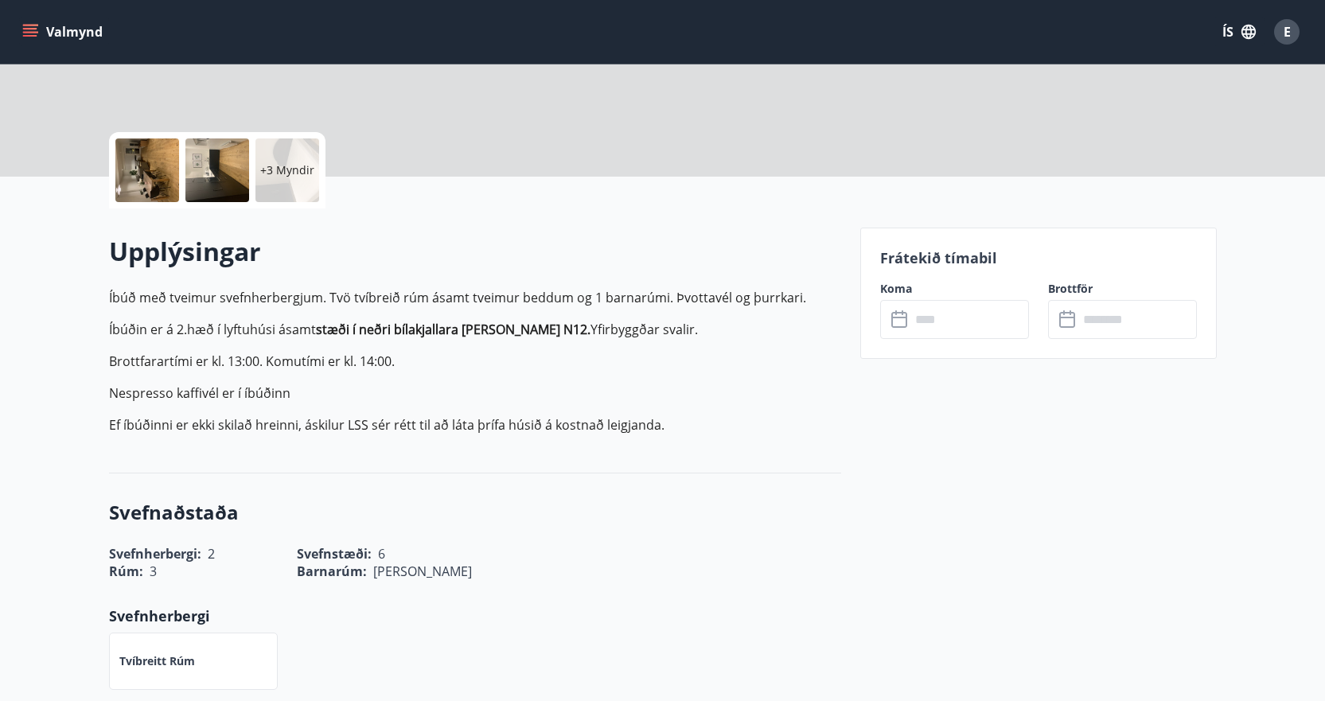
scroll to position [477, 0]
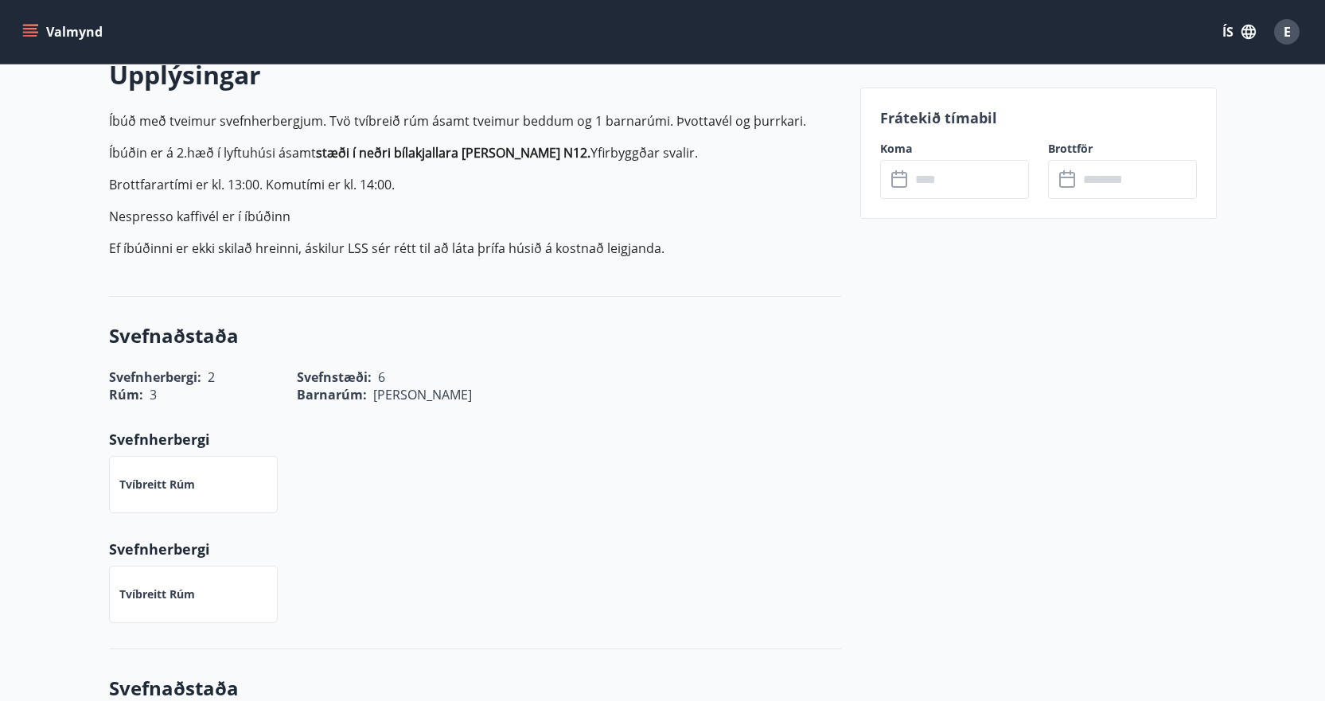
click at [936, 181] on input "text" at bounding box center [969, 179] width 119 height 39
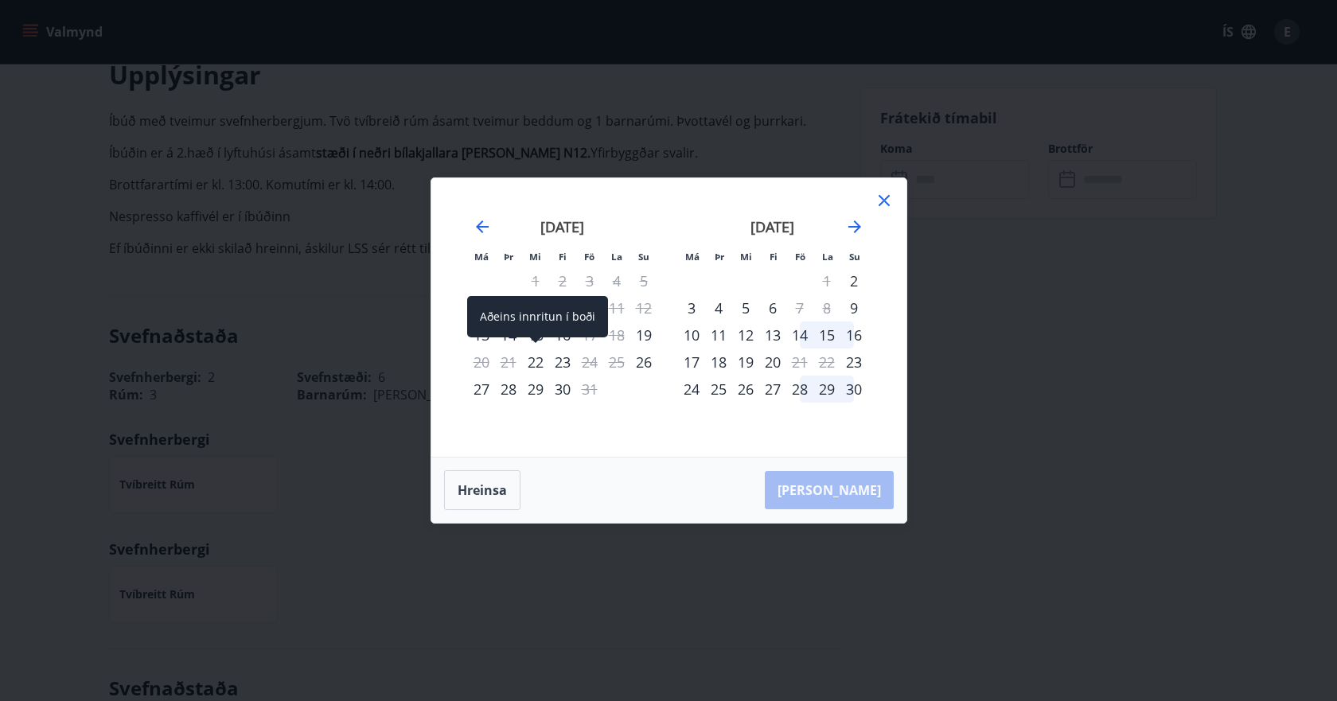
click at [531, 358] on div "22" at bounding box center [535, 361] width 27 height 27
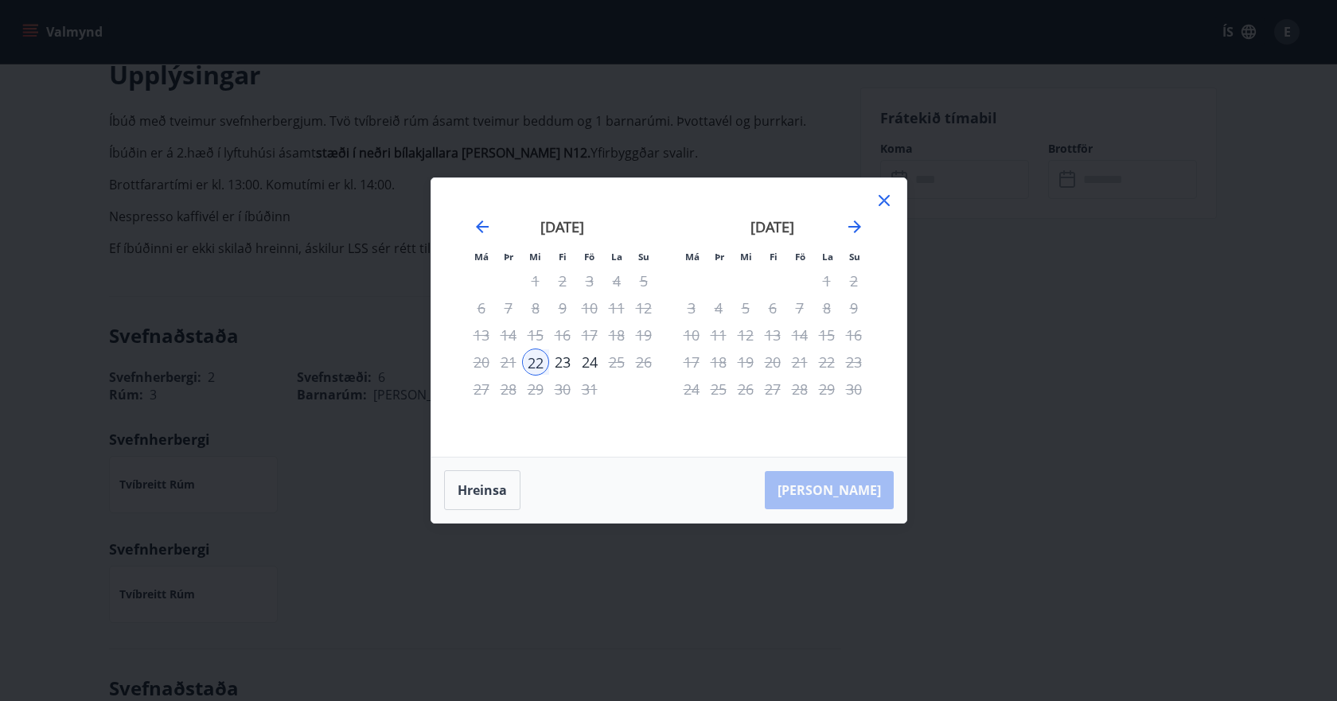
click at [882, 197] on icon at bounding box center [883, 200] width 19 height 19
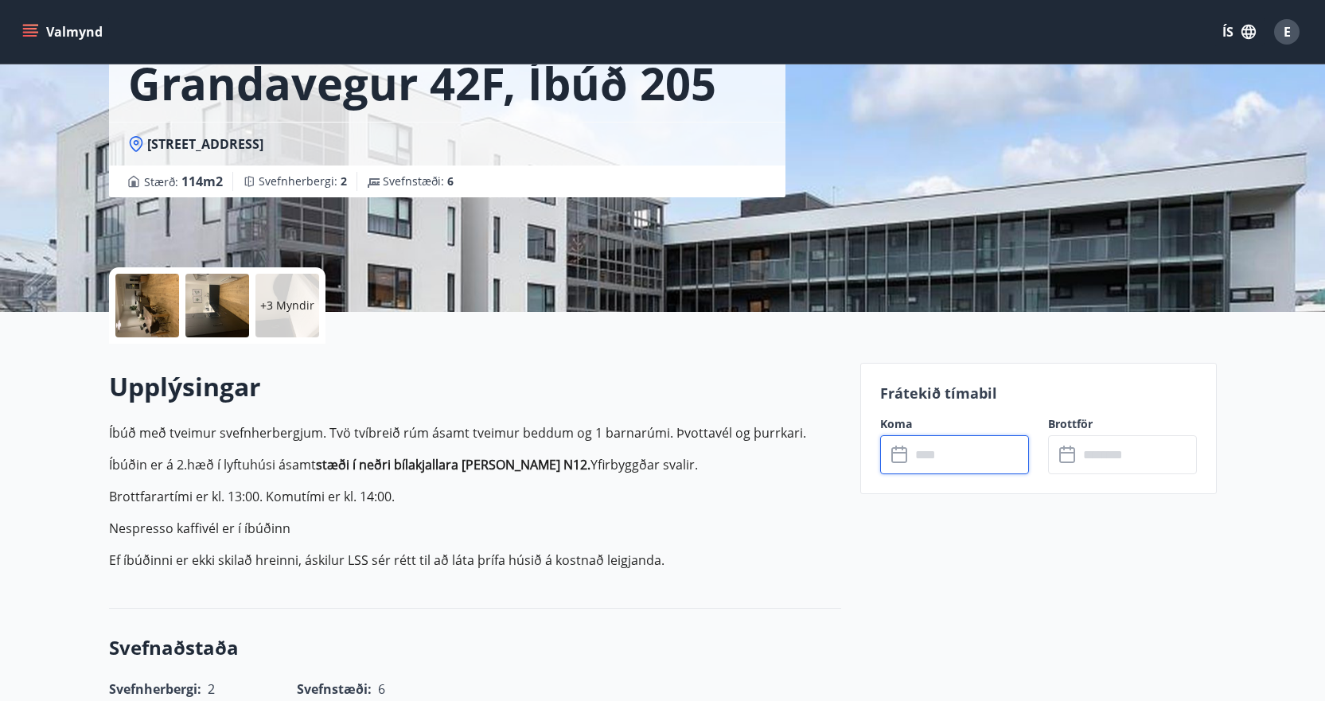
scroll to position [97, 0]
